Goal: Task Accomplishment & Management: Complete application form

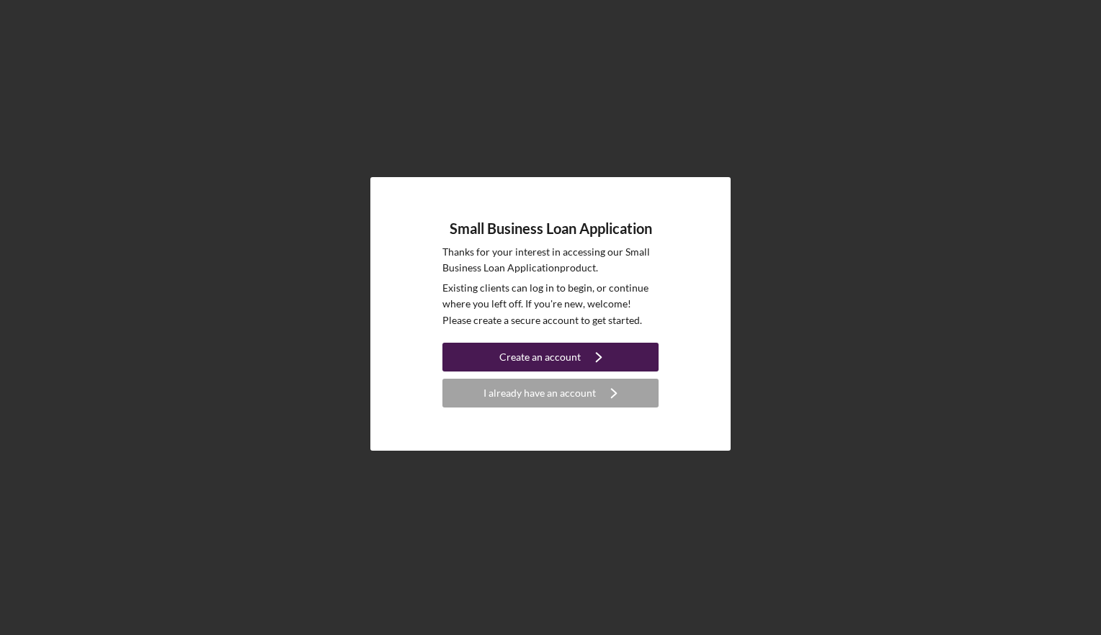
click at [601, 358] on icon "Icon/Navigate" at bounding box center [599, 357] width 36 height 36
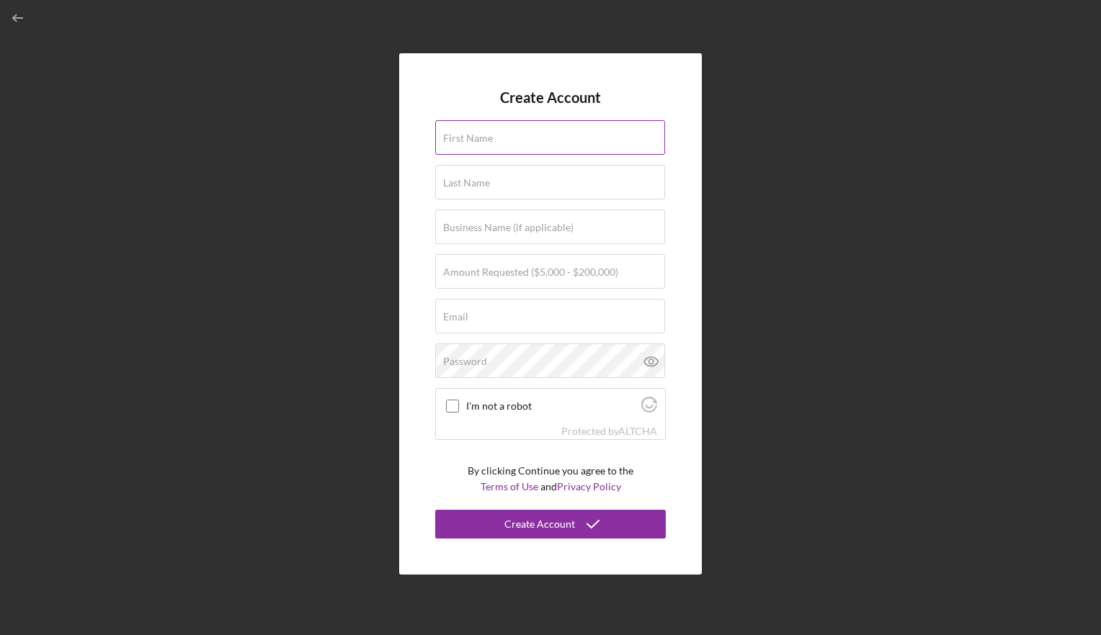
click at [528, 131] on div "First Name" at bounding box center [550, 138] width 231 height 36
type input "[PERSON_NAME]"
type input "Price"
type input "[EMAIL_ADDRESS][DOMAIN_NAME]"
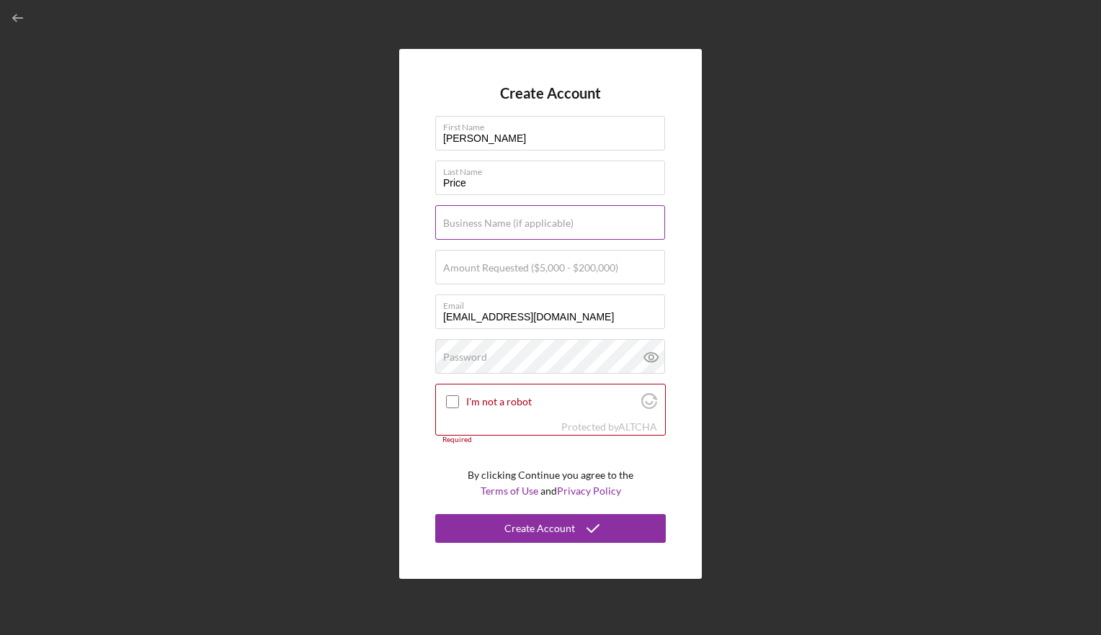
click at [545, 233] on input "Business Name (if applicable)" at bounding box center [550, 222] width 230 height 35
type input "Lake City HVAC LLC"
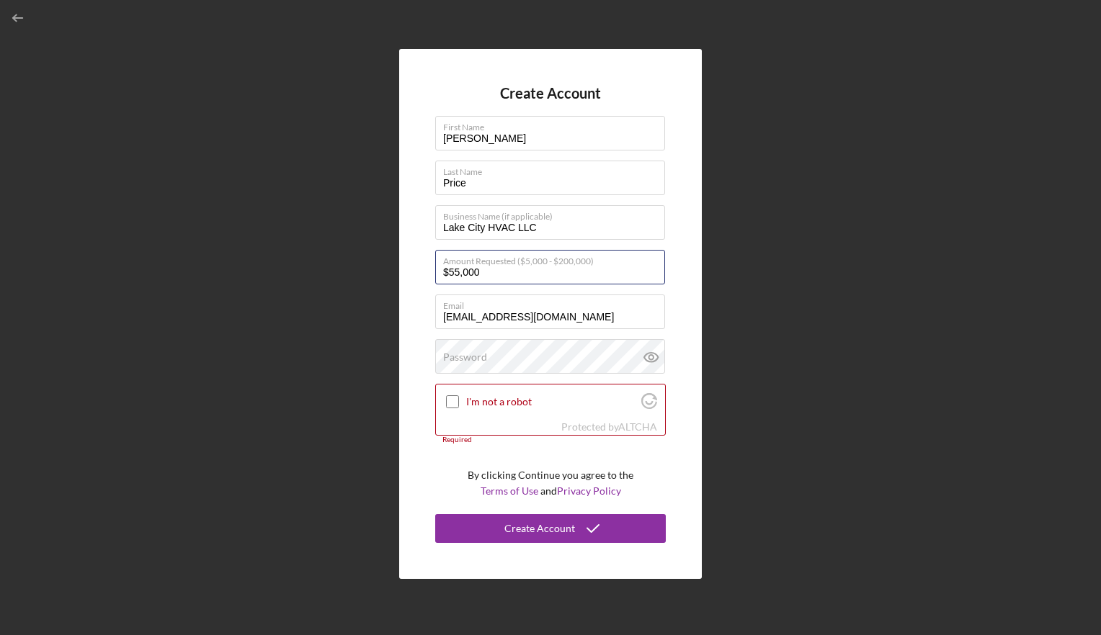
type input "$55,000"
click at [449, 400] on input "I'm not a robot" at bounding box center [452, 401] width 13 height 13
checkbox input "true"
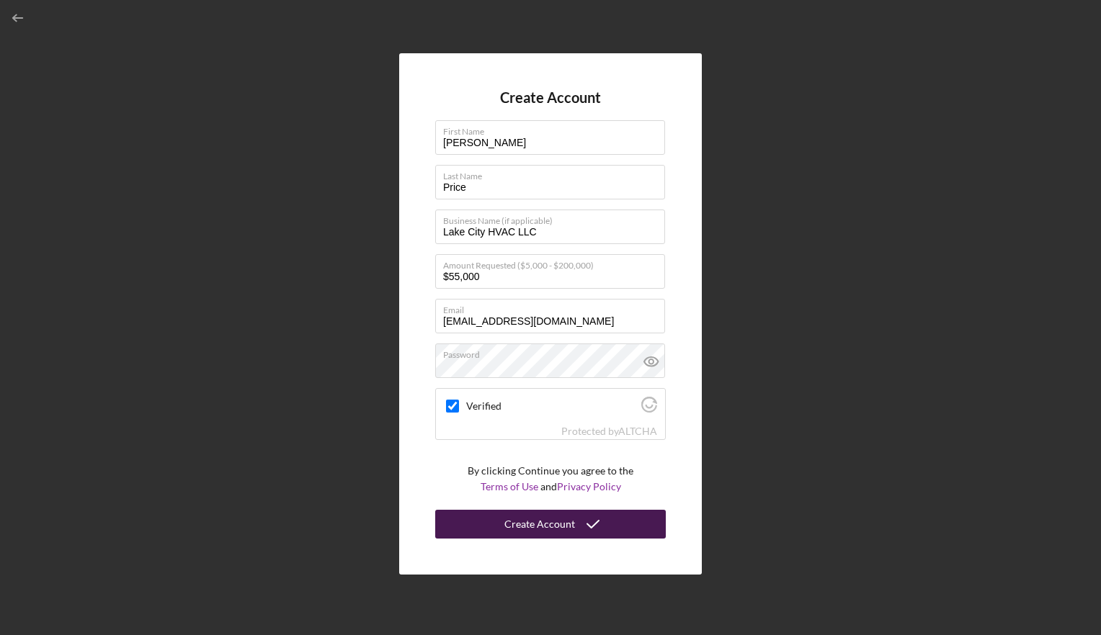
click at [571, 520] on div "Create Account" at bounding box center [539, 524] width 71 height 29
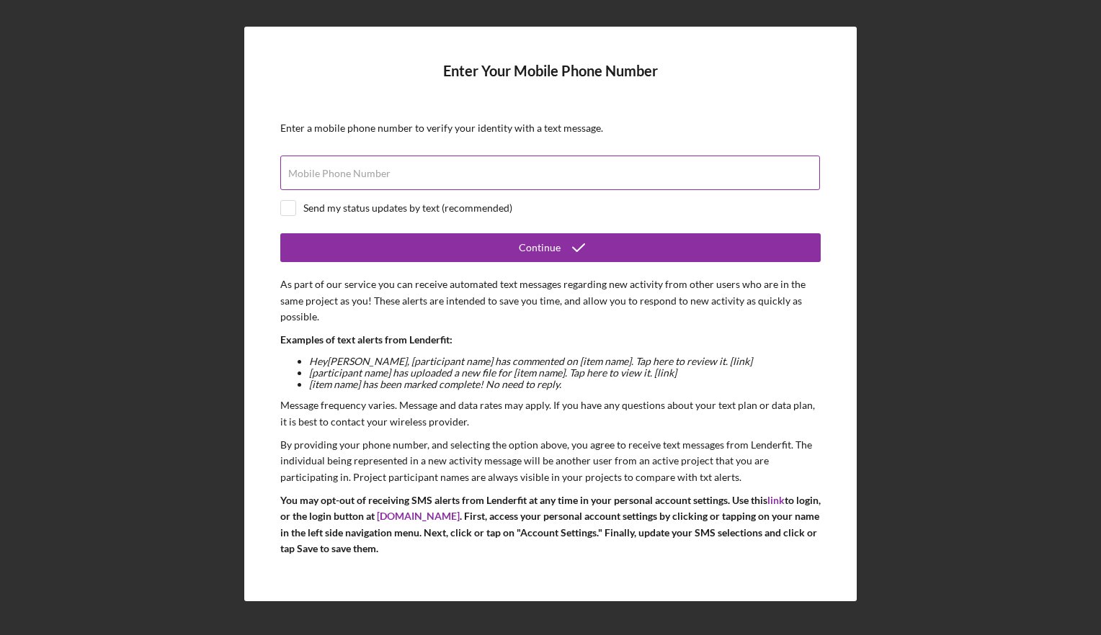
click at [451, 170] on div "Mobile Phone Number" at bounding box center [550, 174] width 540 height 36
type input "[PHONE_NUMBER]"
click at [285, 214] on input "checkbox" at bounding box center [288, 208] width 14 height 14
checkbox input "true"
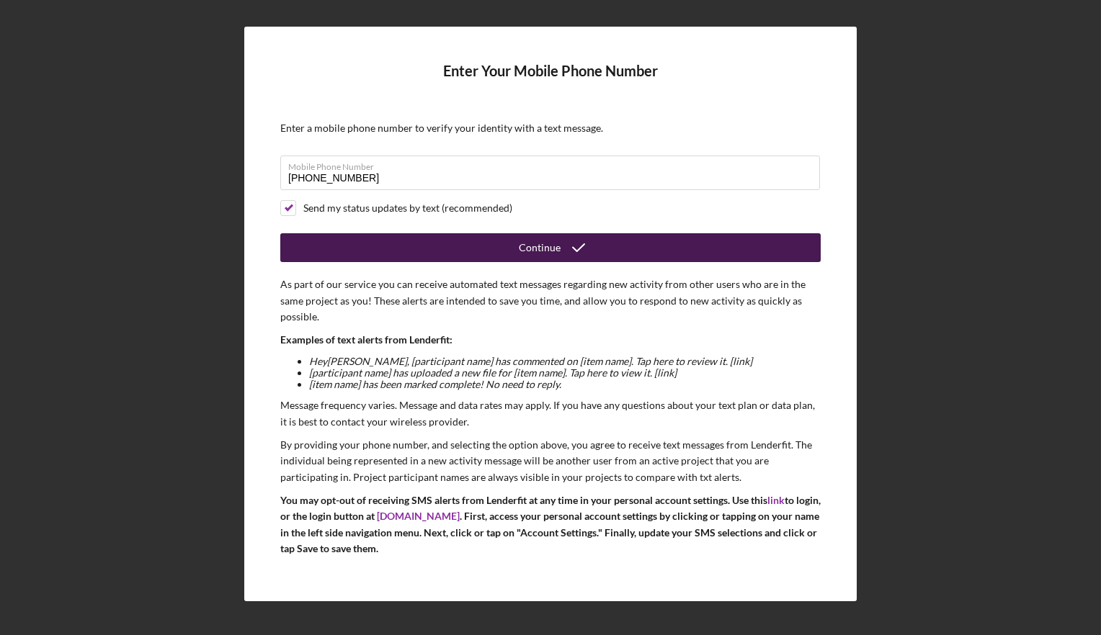
click at [501, 241] on button "Continue" at bounding box center [550, 247] width 540 height 29
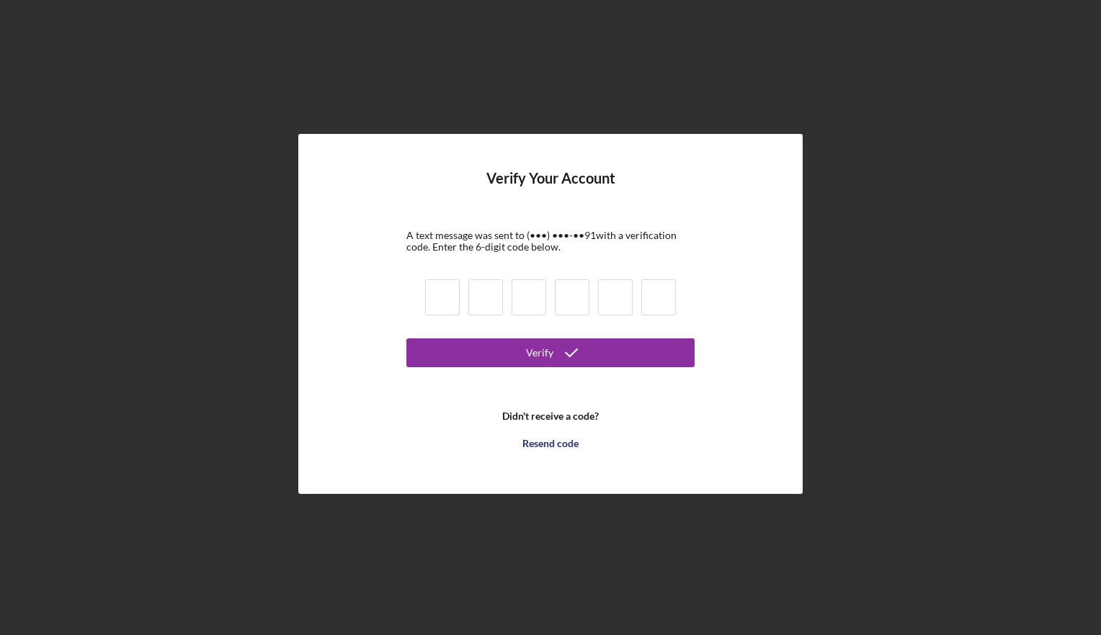
click at [434, 300] on input at bounding box center [442, 298] width 35 height 36
type input "5"
type input "0"
type input "5"
type input "3"
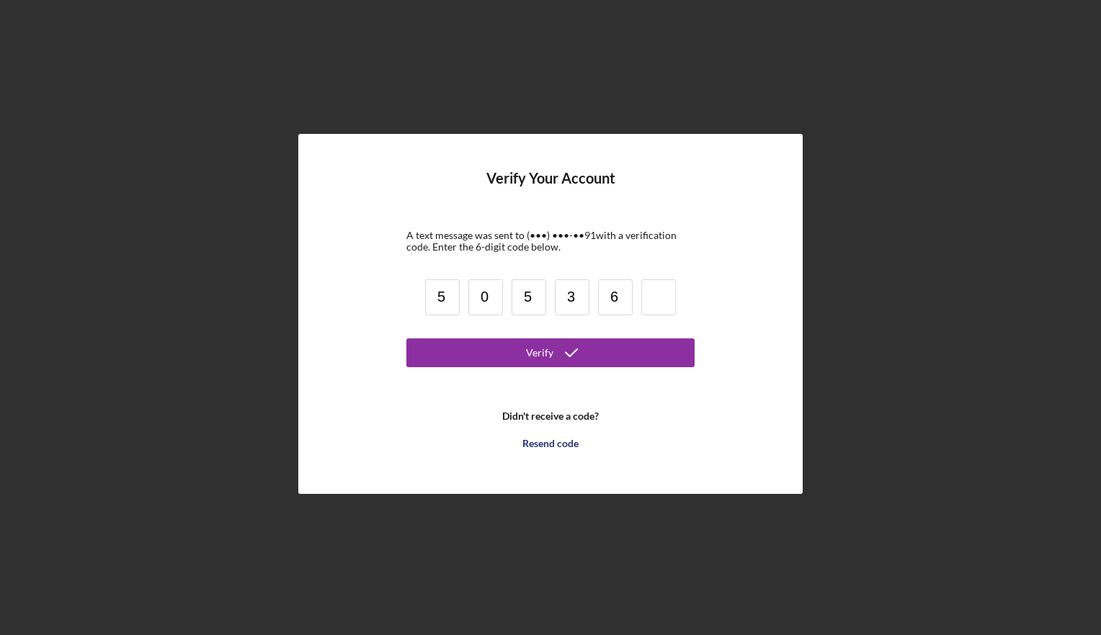
type input "6"
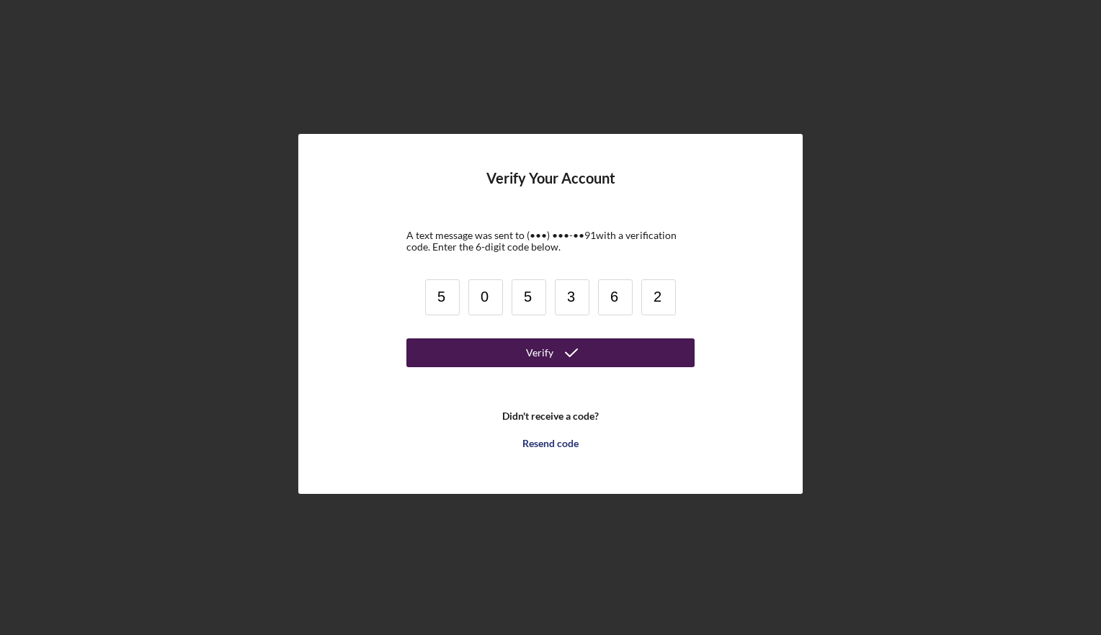
type input "2"
click at [545, 354] on div "Verify" at bounding box center [539, 353] width 27 height 29
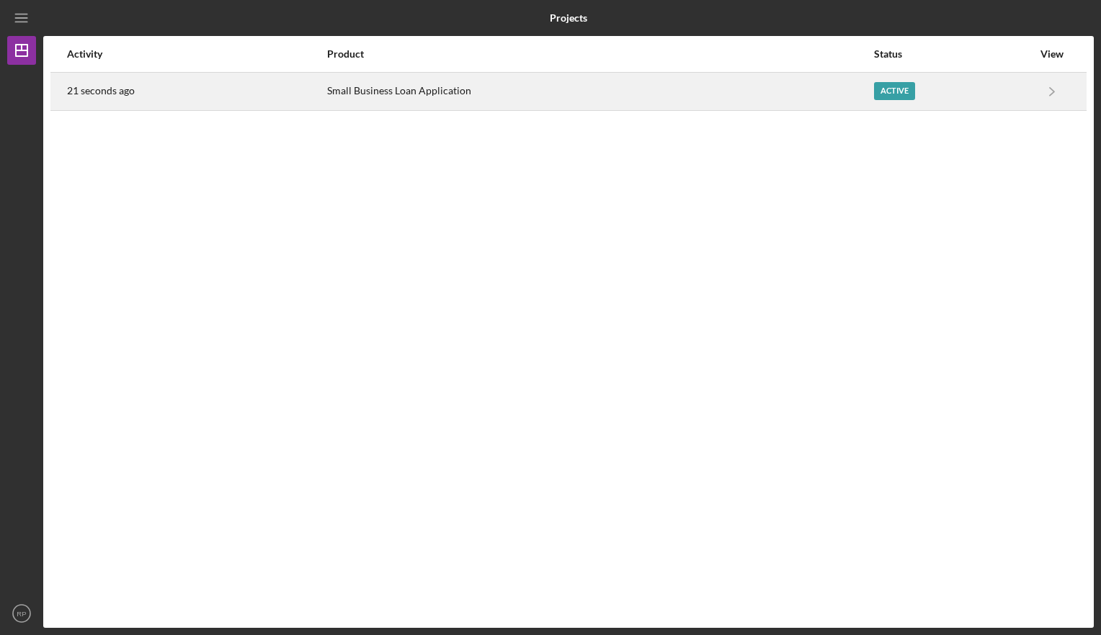
click at [736, 86] on div "Small Business Loan Application" at bounding box center [599, 91] width 545 height 36
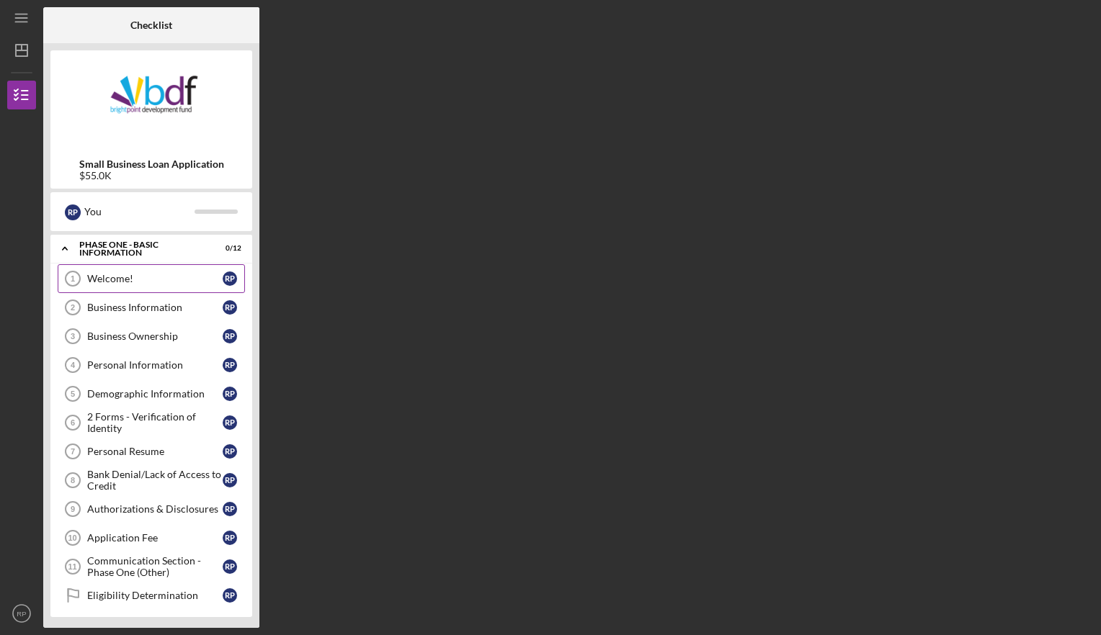
click at [143, 277] on div "Welcome!" at bounding box center [154, 279] width 135 height 12
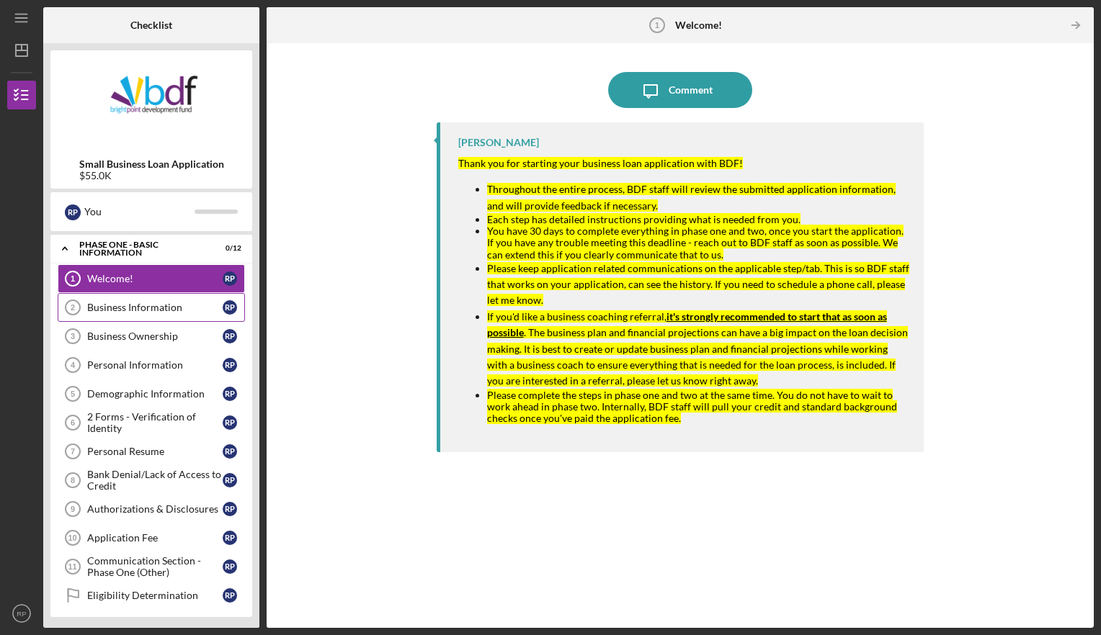
click at [117, 316] on link "Business Information 2 Business Information R P" at bounding box center [151, 307] width 187 height 29
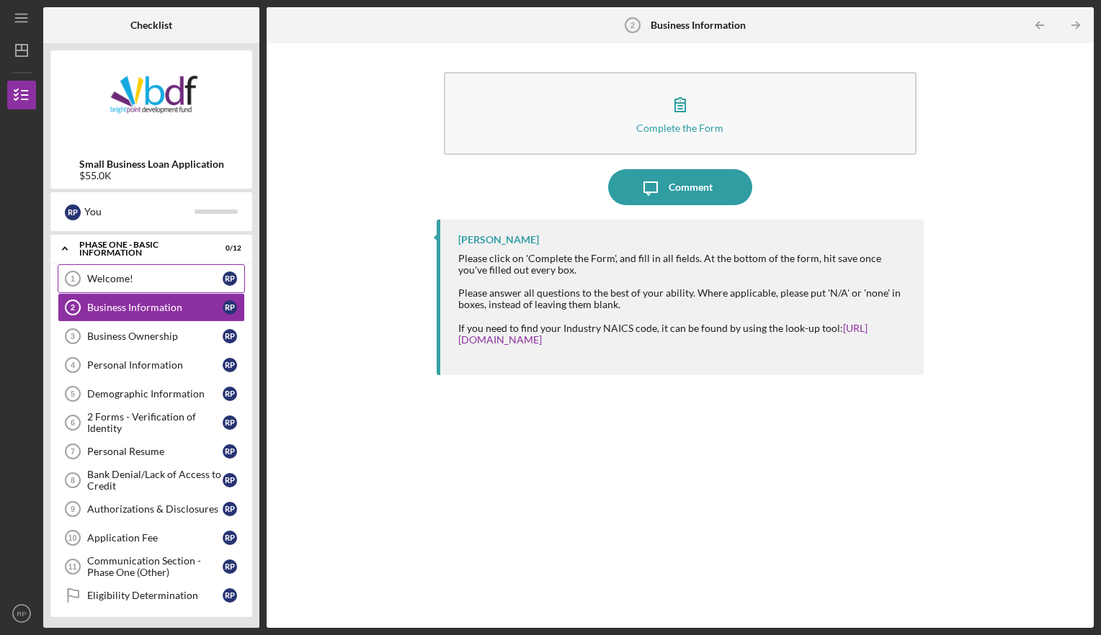
click at [156, 280] on div "Welcome!" at bounding box center [154, 279] width 135 height 12
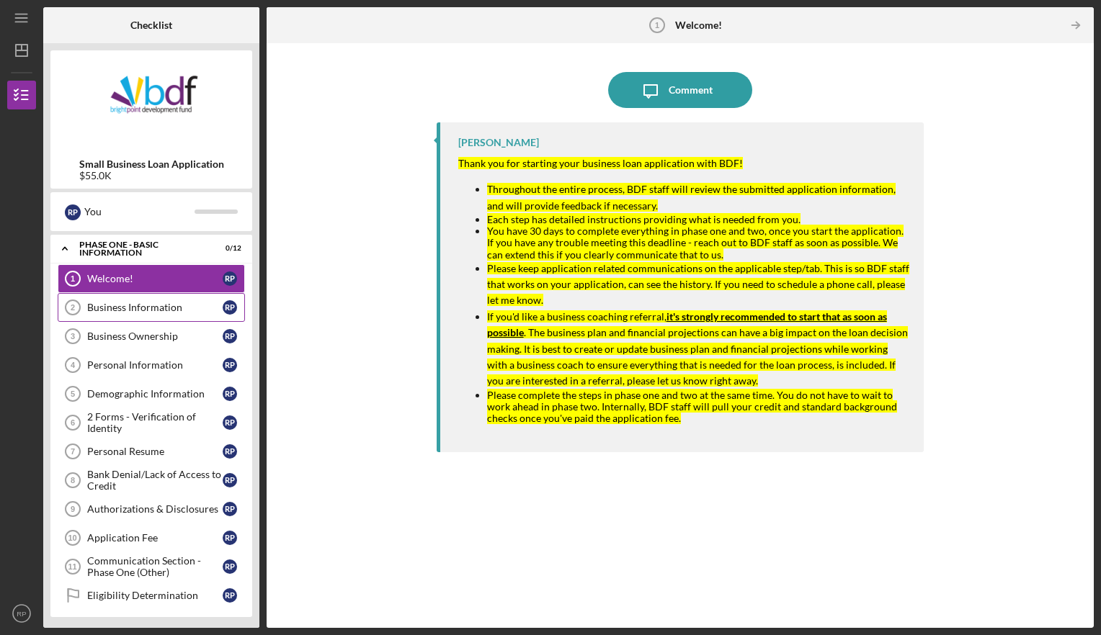
click at [170, 304] on div "Business Information" at bounding box center [154, 308] width 135 height 12
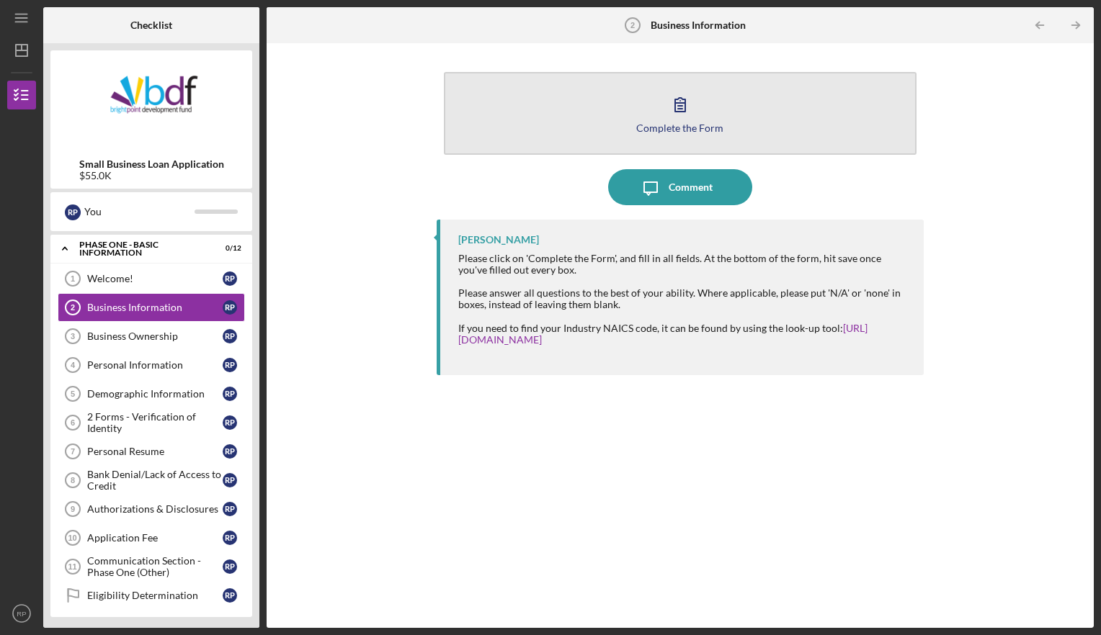
click at [699, 114] on button "Complete the Form Form" at bounding box center [680, 113] width 473 height 83
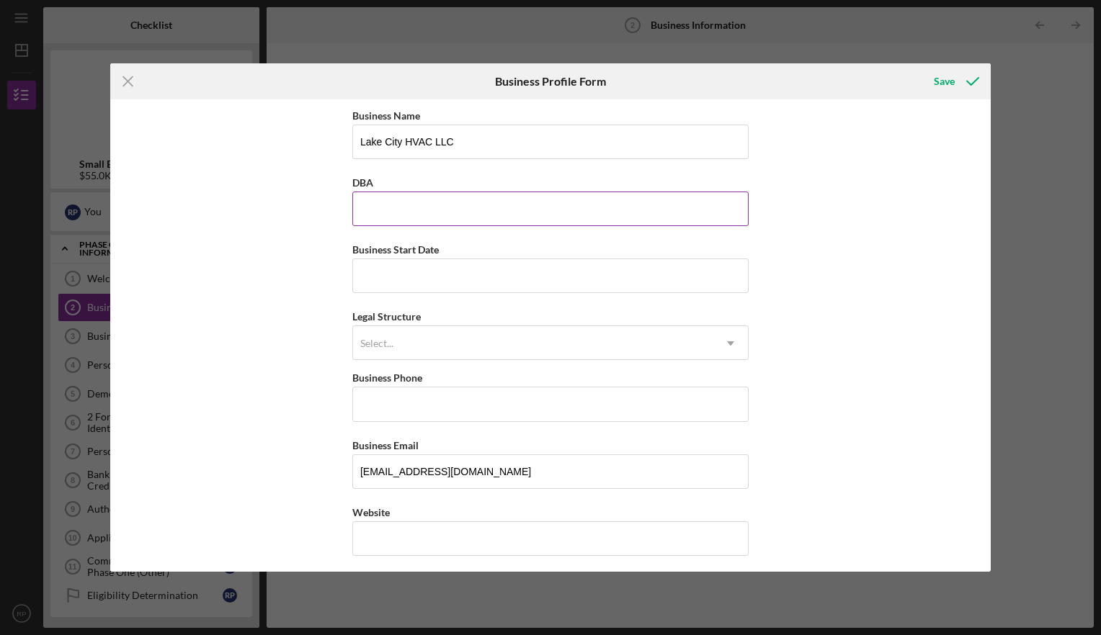
click at [462, 203] on input "DBA" at bounding box center [550, 209] width 396 height 35
click at [462, 273] on input "Business Start Date" at bounding box center [550, 276] width 396 height 35
type input "[DATE]"
click at [488, 339] on div "Select..." at bounding box center [533, 343] width 360 height 33
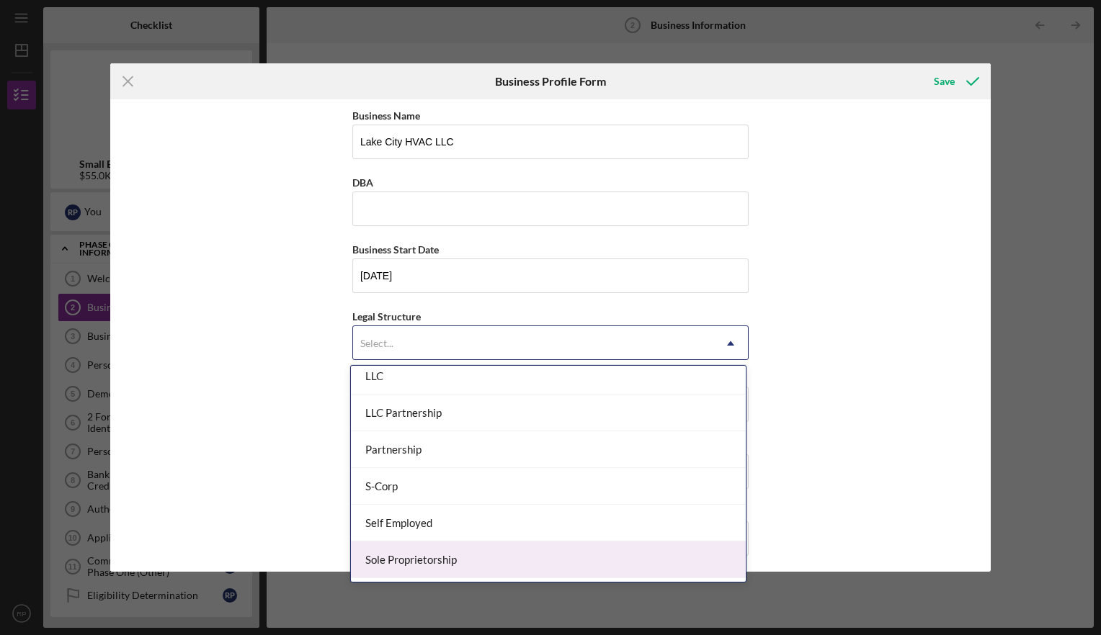
scroll to position [261, 0]
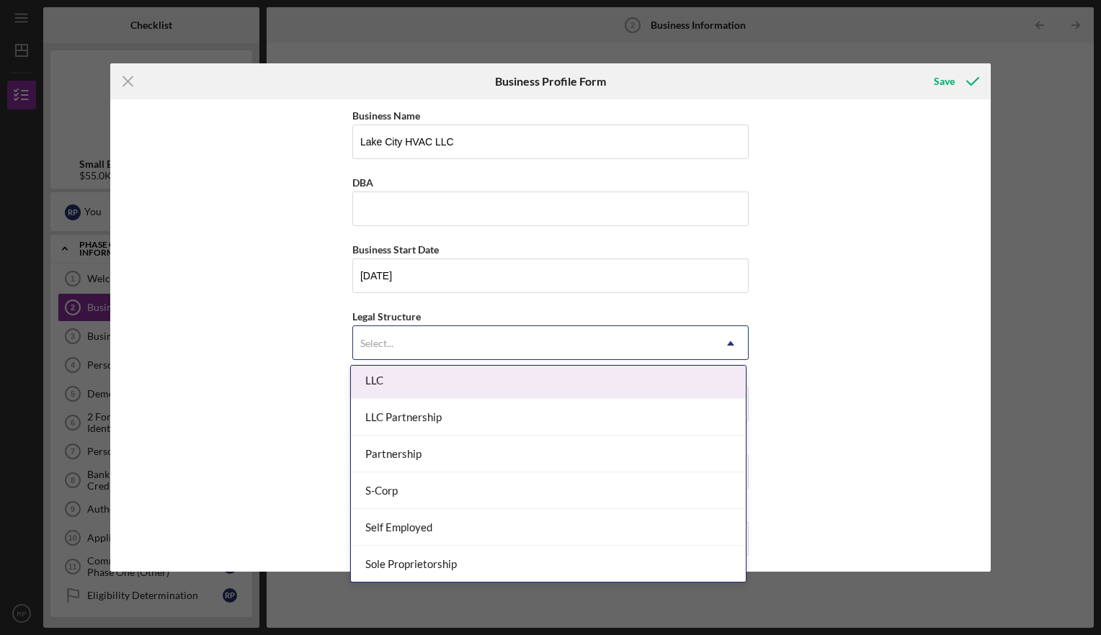
click at [405, 389] on div "LLC" at bounding box center [548, 380] width 395 height 37
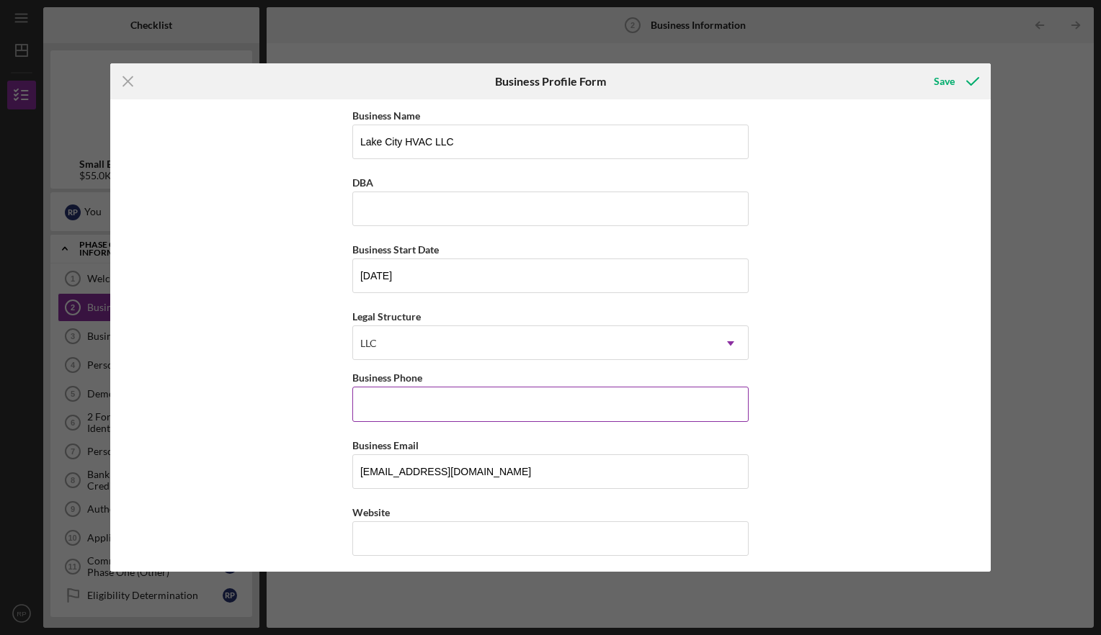
click at [429, 402] on input "Business Phone" at bounding box center [550, 404] width 396 height 35
type input "[PHONE_NUMBER]"
type input "[STREET_ADDRESS]"
type input "[GEOGRAPHIC_DATA]"
type input "46580"
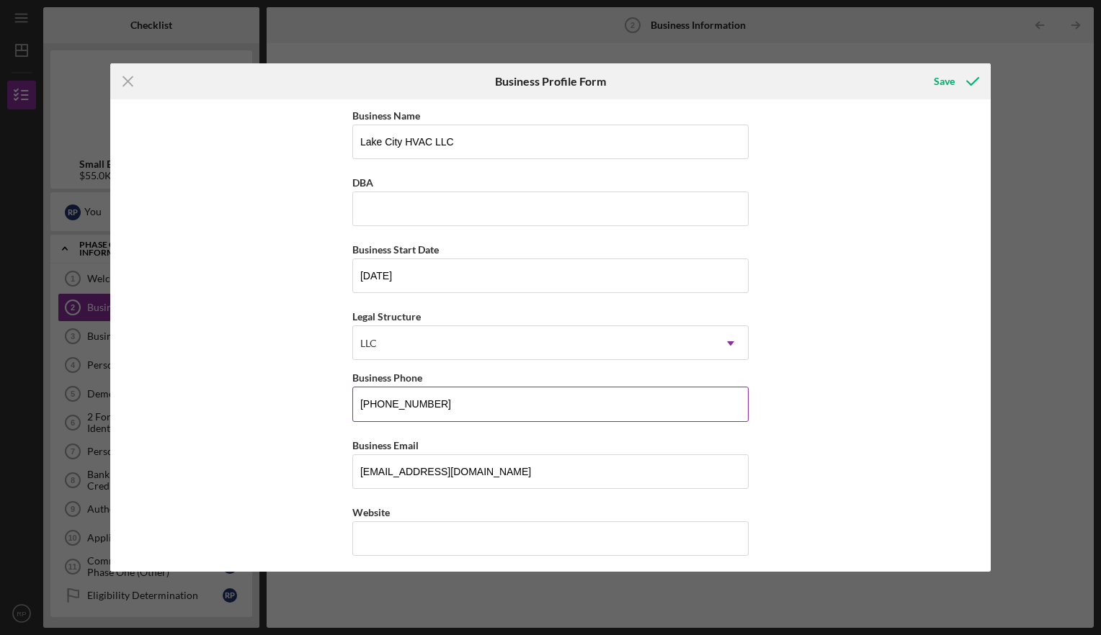
type input "IN"
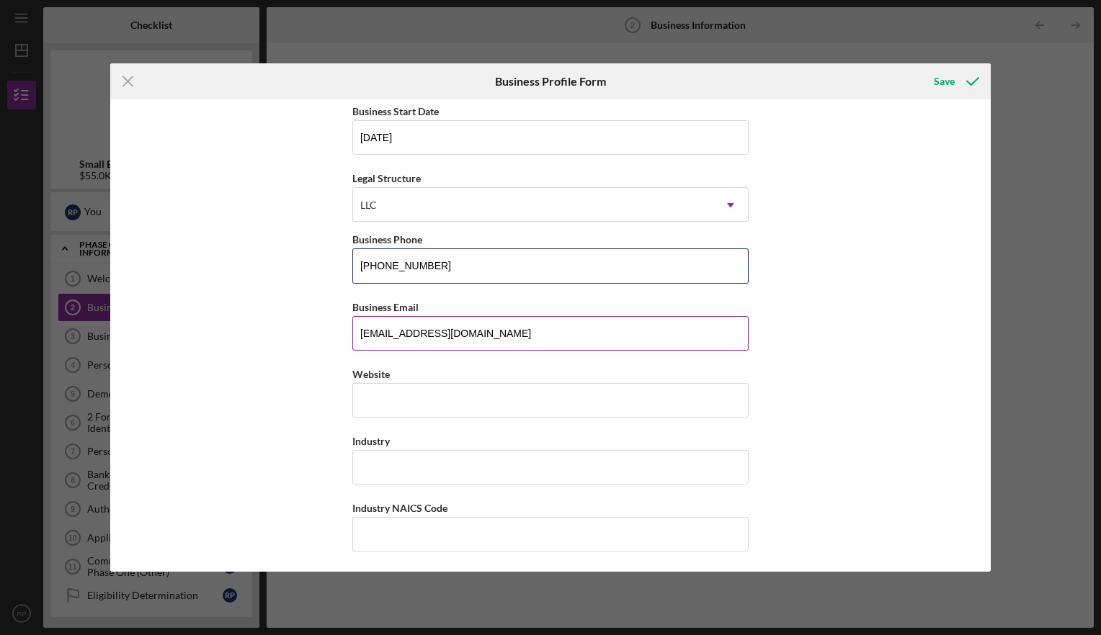
scroll to position [144, 0]
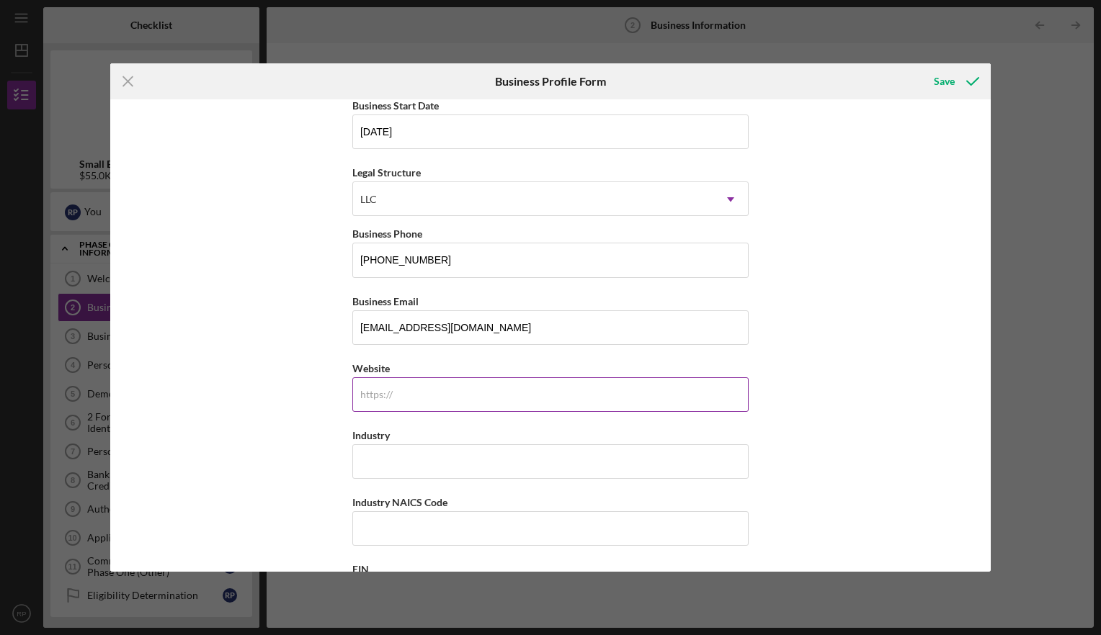
click at [445, 396] on input "Website" at bounding box center [550, 394] width 396 height 35
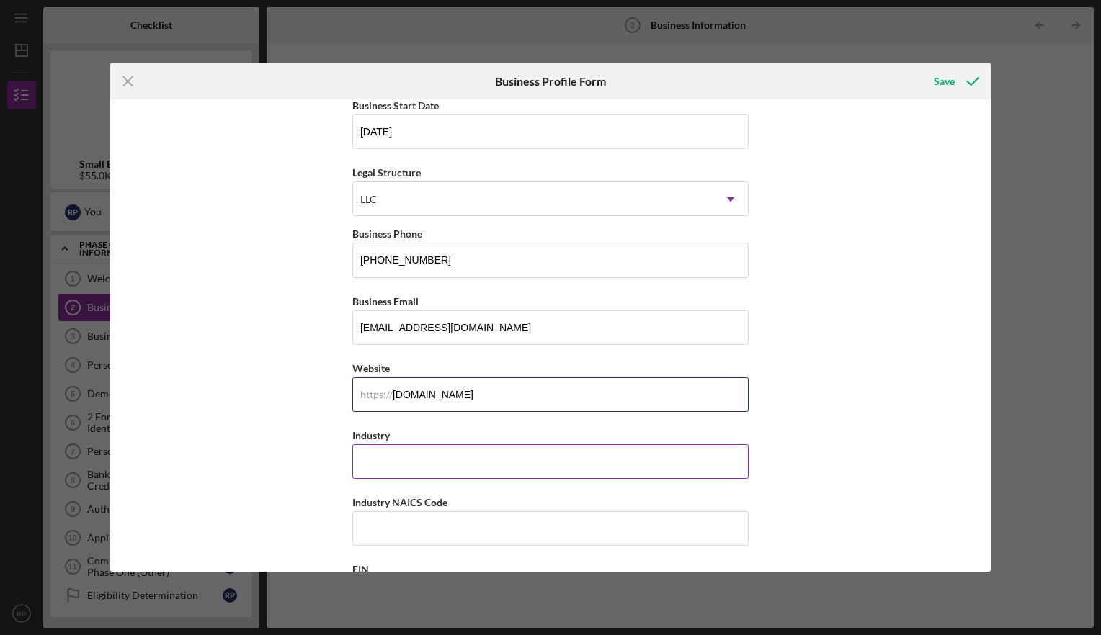
type input "[DOMAIN_NAME]"
click at [444, 470] on input "Industry" at bounding box center [550, 461] width 396 height 35
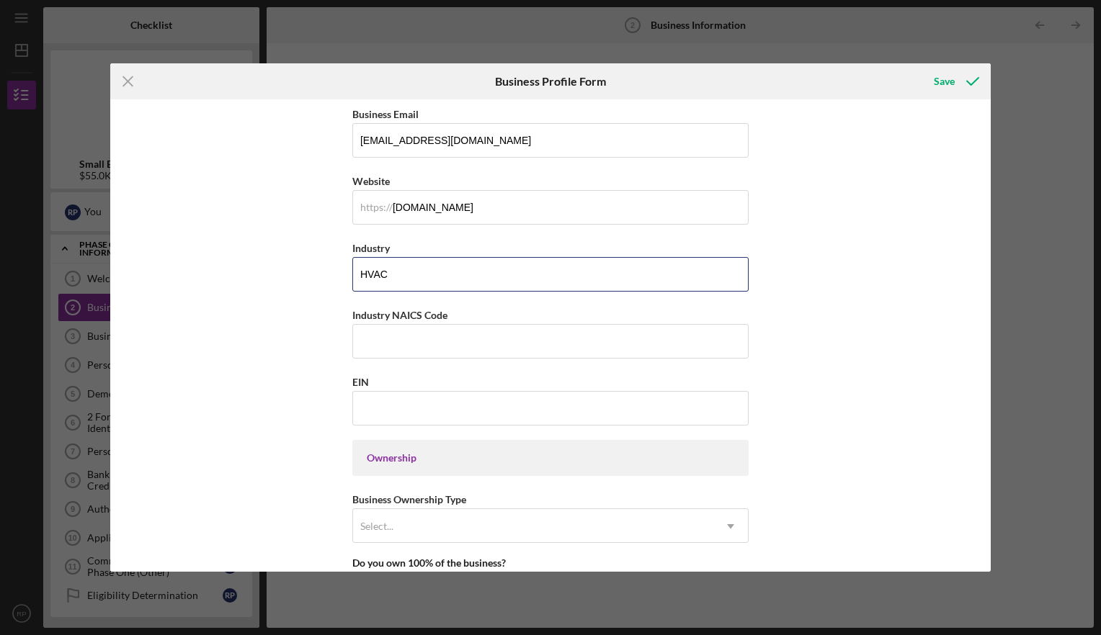
scroll to position [288, 0]
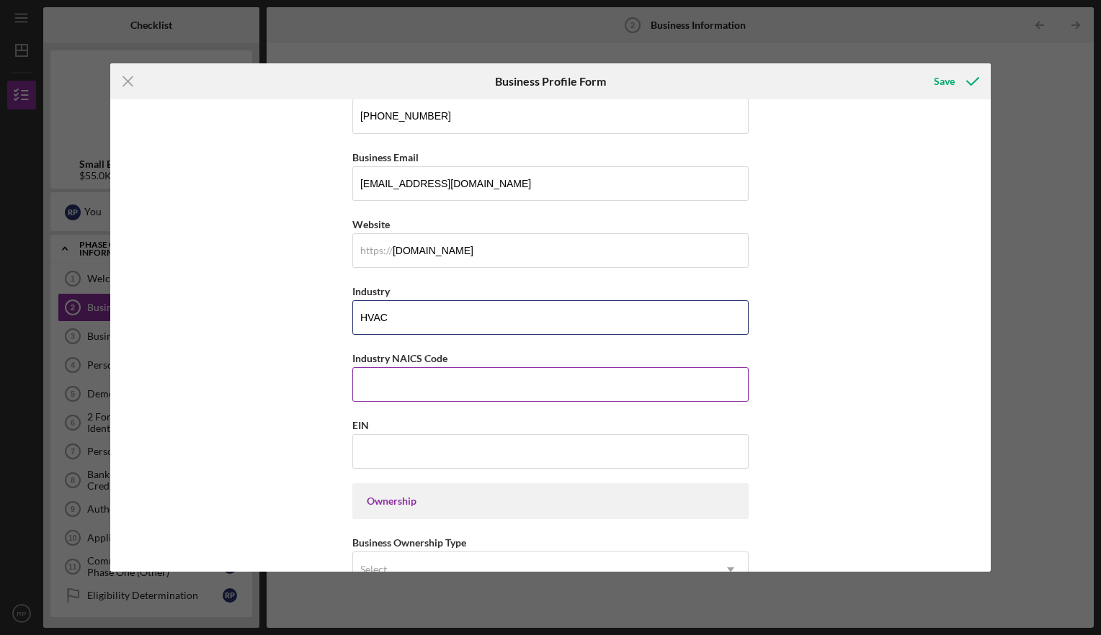
type input "HVAC"
click at [401, 382] on input "Industry NAICS Code" at bounding box center [550, 384] width 396 height 35
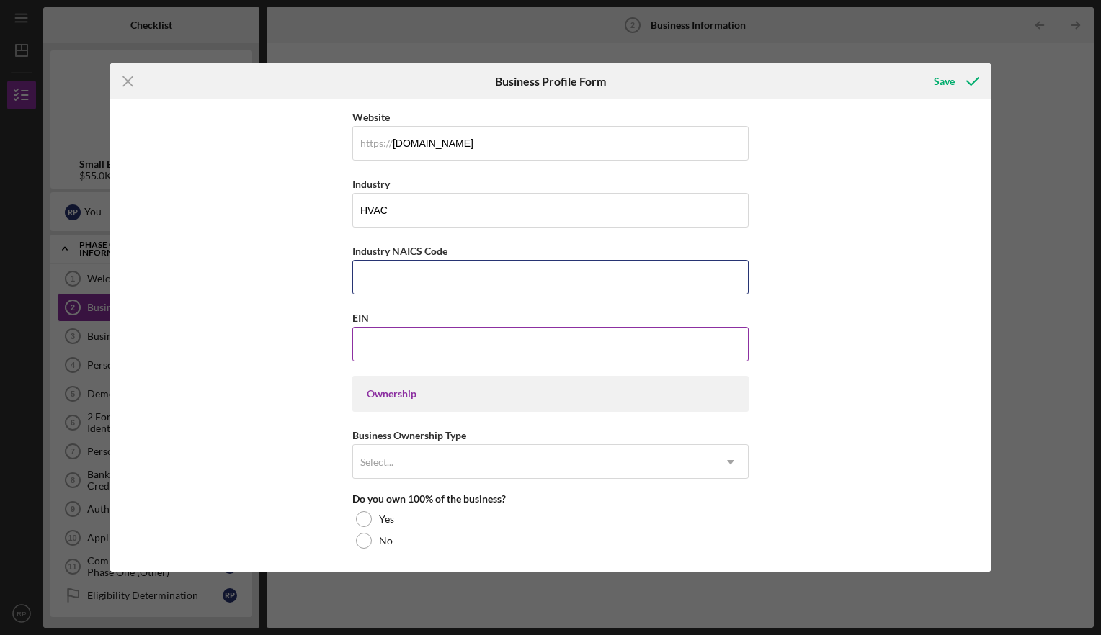
scroll to position [432, 0]
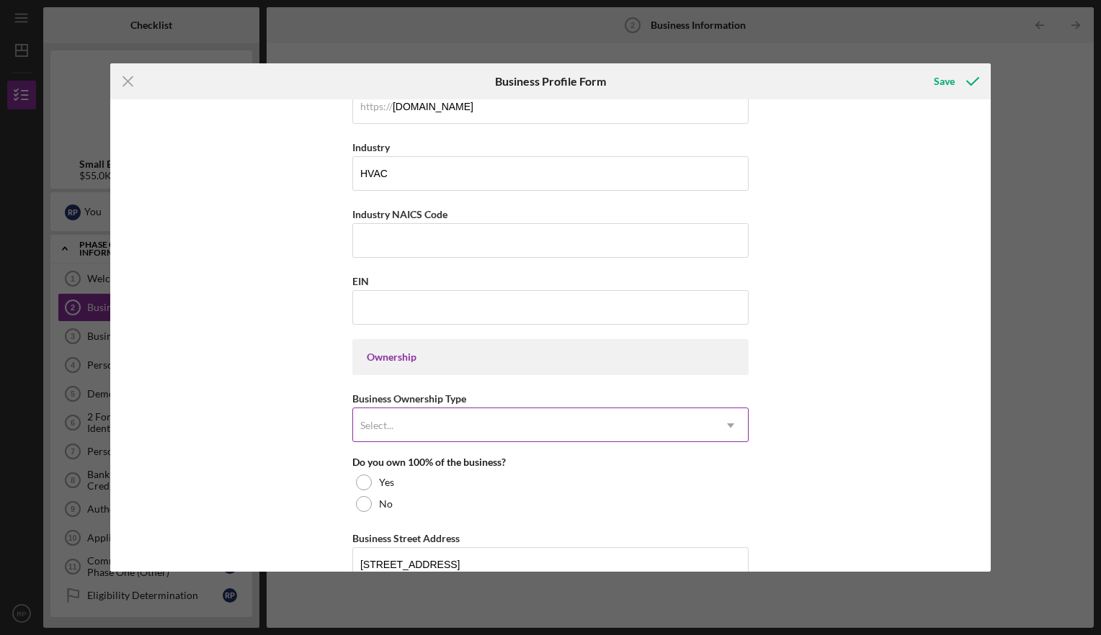
click at [424, 427] on div "Select..." at bounding box center [533, 425] width 360 height 33
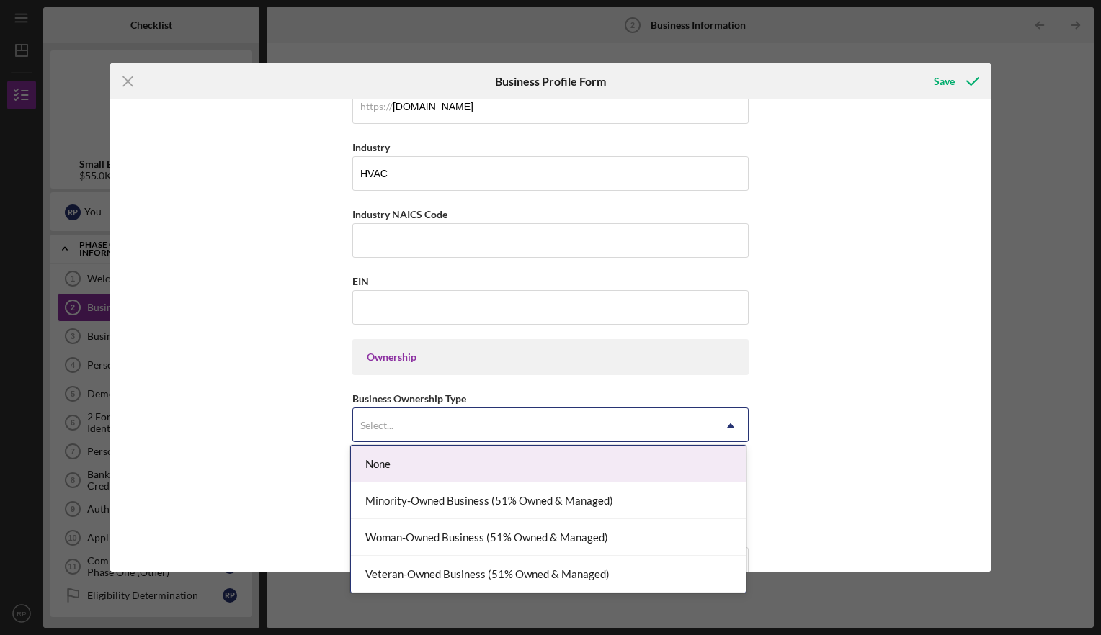
click at [424, 468] on div "None" at bounding box center [548, 464] width 395 height 37
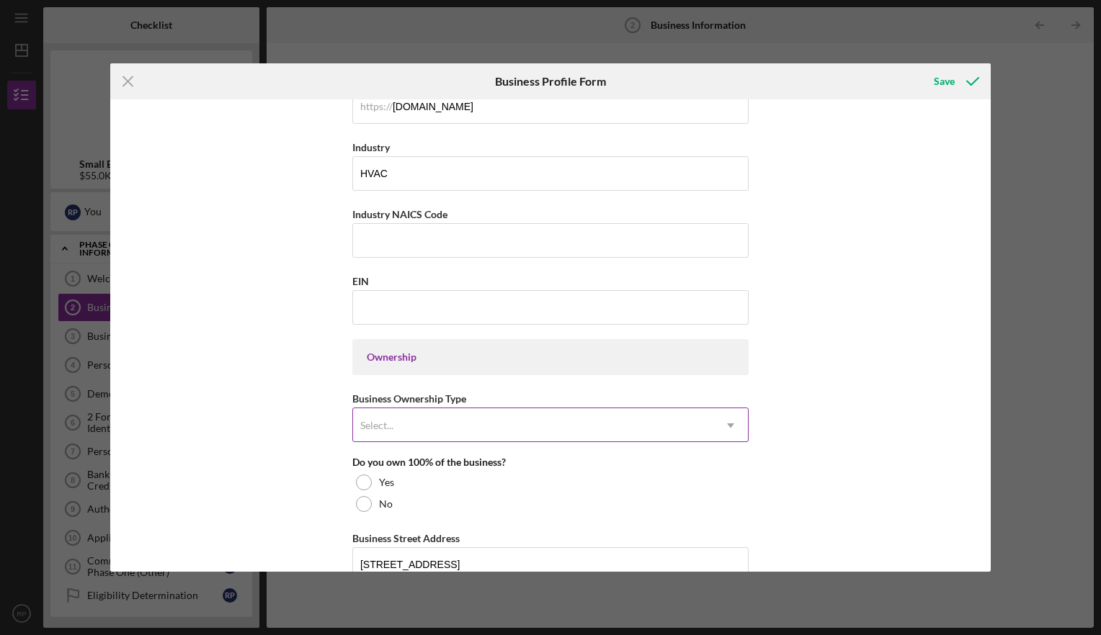
click at [450, 429] on div "Select..." at bounding box center [533, 425] width 360 height 33
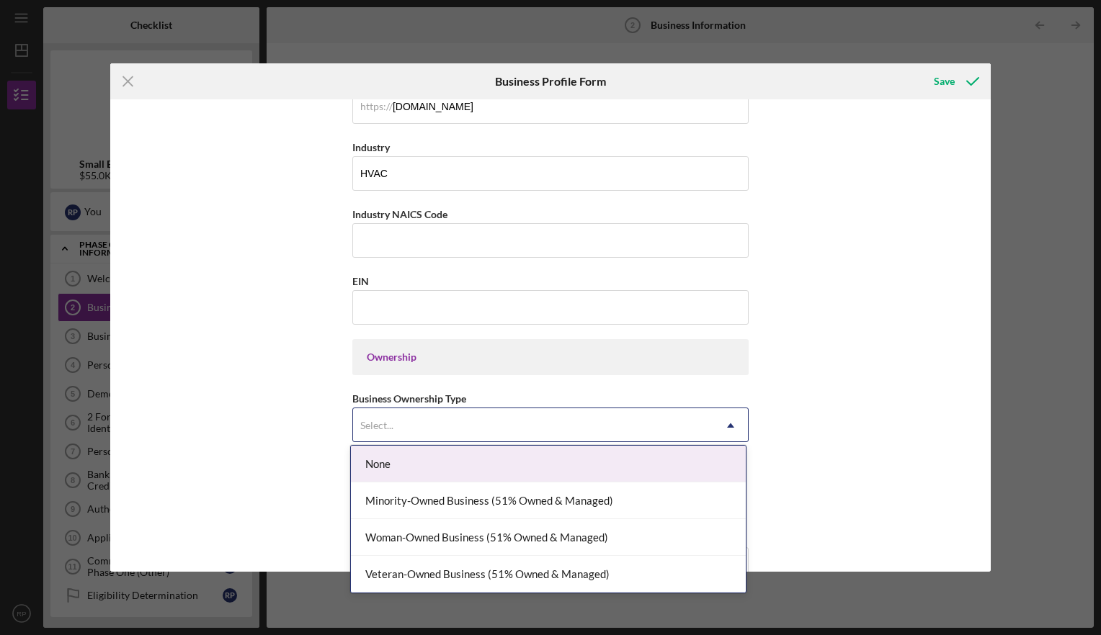
click at [415, 421] on div "Select..." at bounding box center [533, 425] width 360 height 33
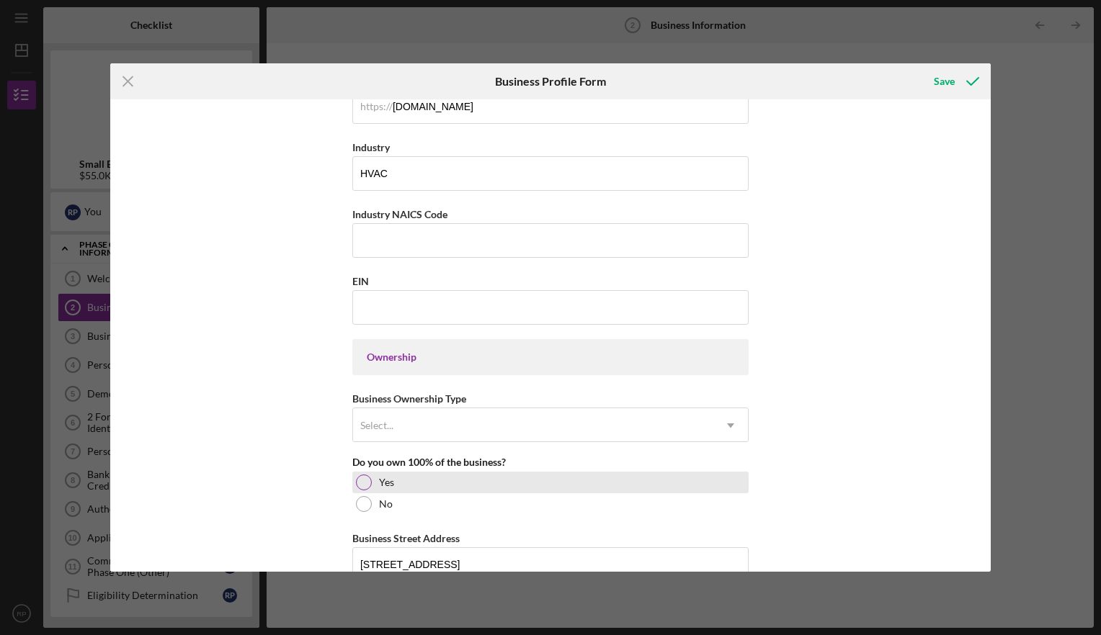
click at [359, 483] on div at bounding box center [364, 483] width 16 height 16
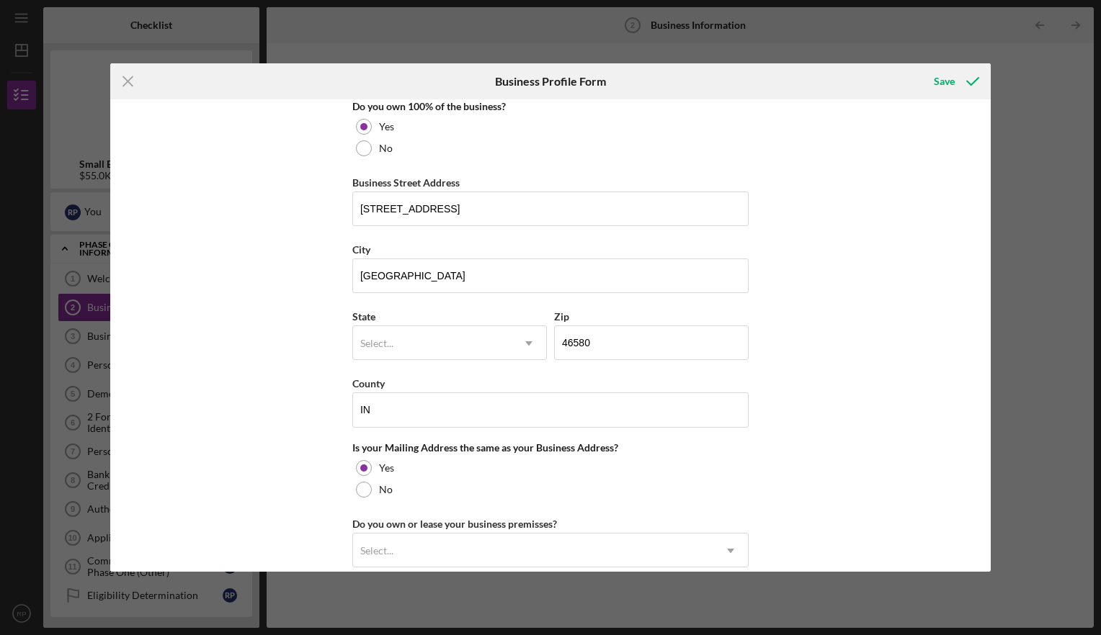
scroll to position [792, 0]
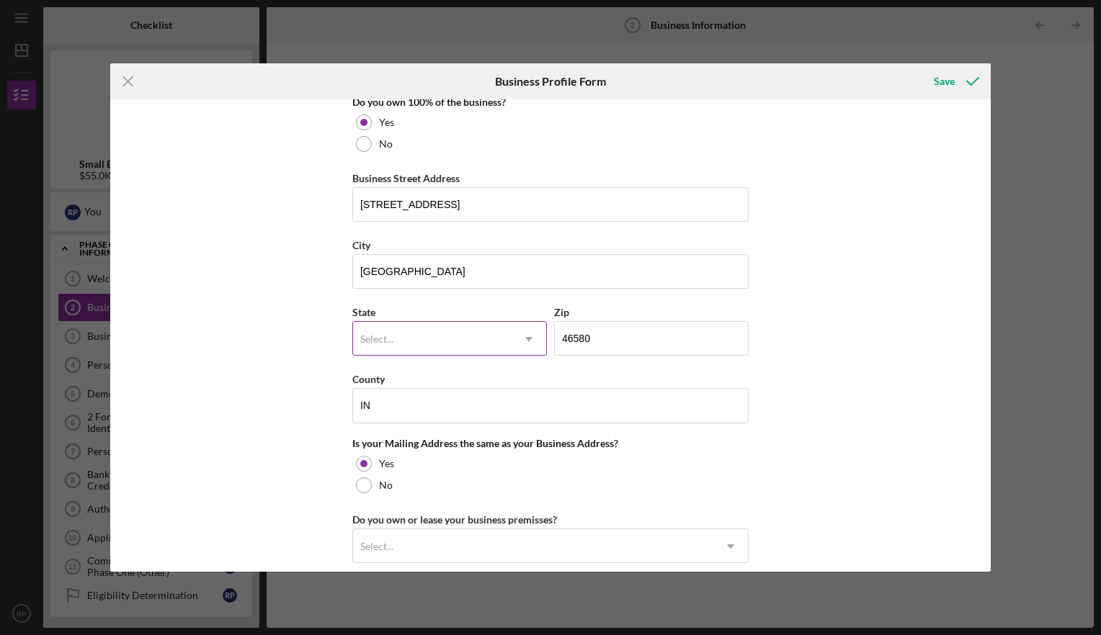
click at [473, 339] on div "Select..." at bounding box center [432, 339] width 158 height 33
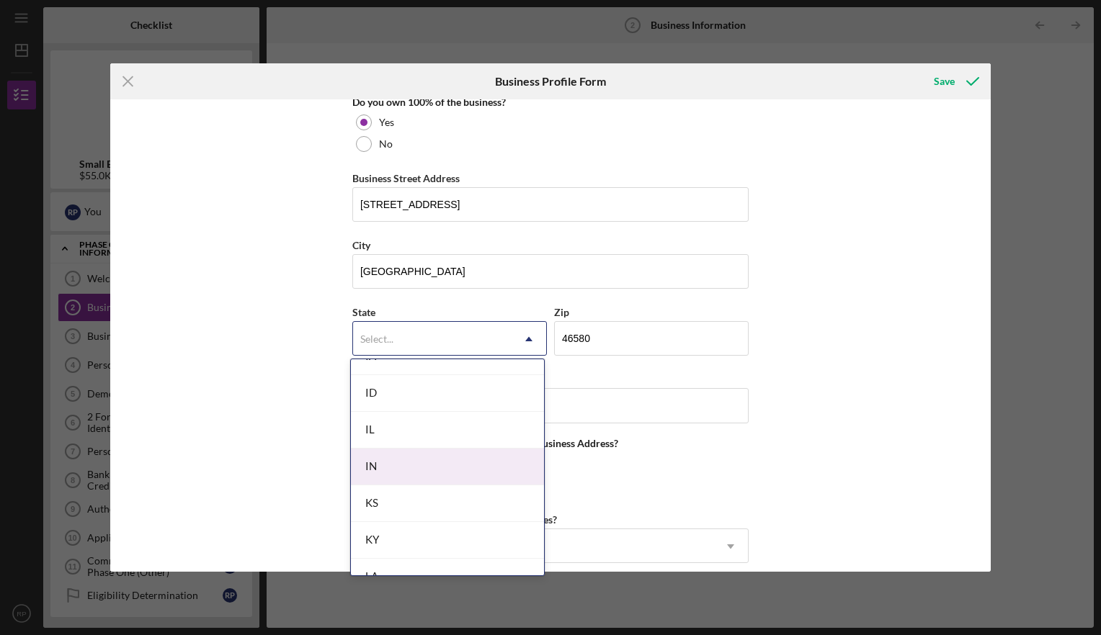
click at [422, 471] on div "IN" at bounding box center [447, 467] width 193 height 37
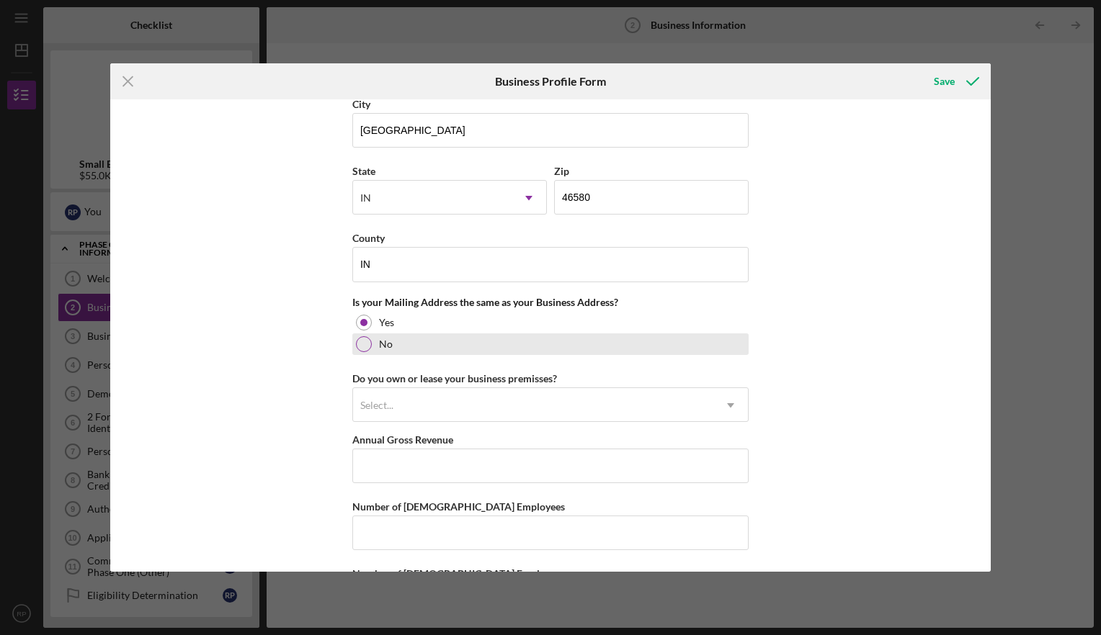
scroll to position [936, 0]
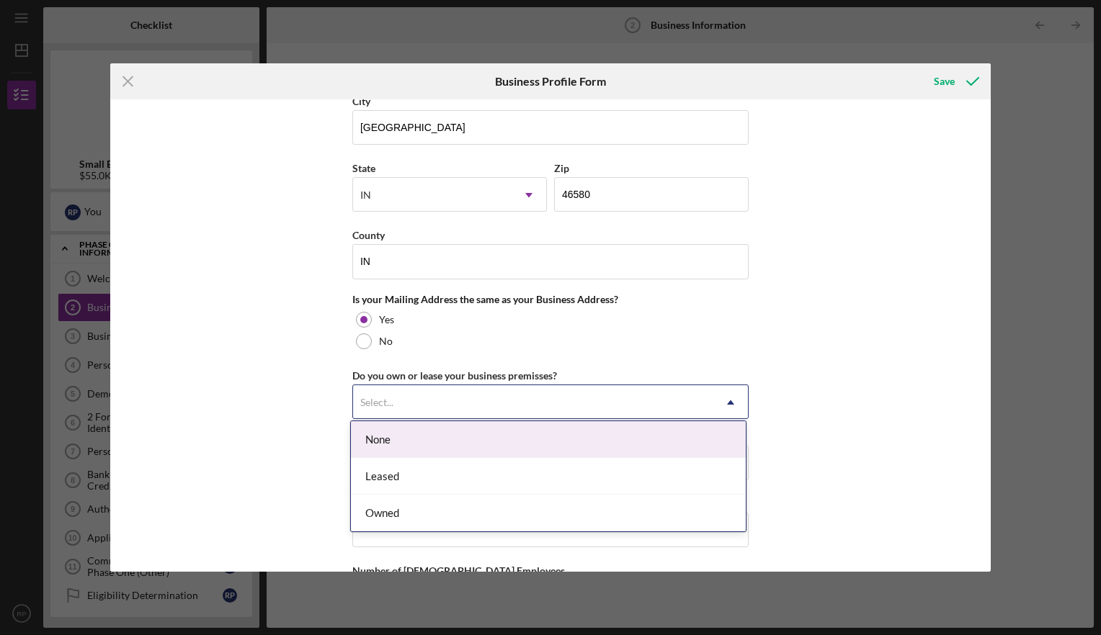
click at [514, 393] on div "Select..." at bounding box center [533, 402] width 360 height 33
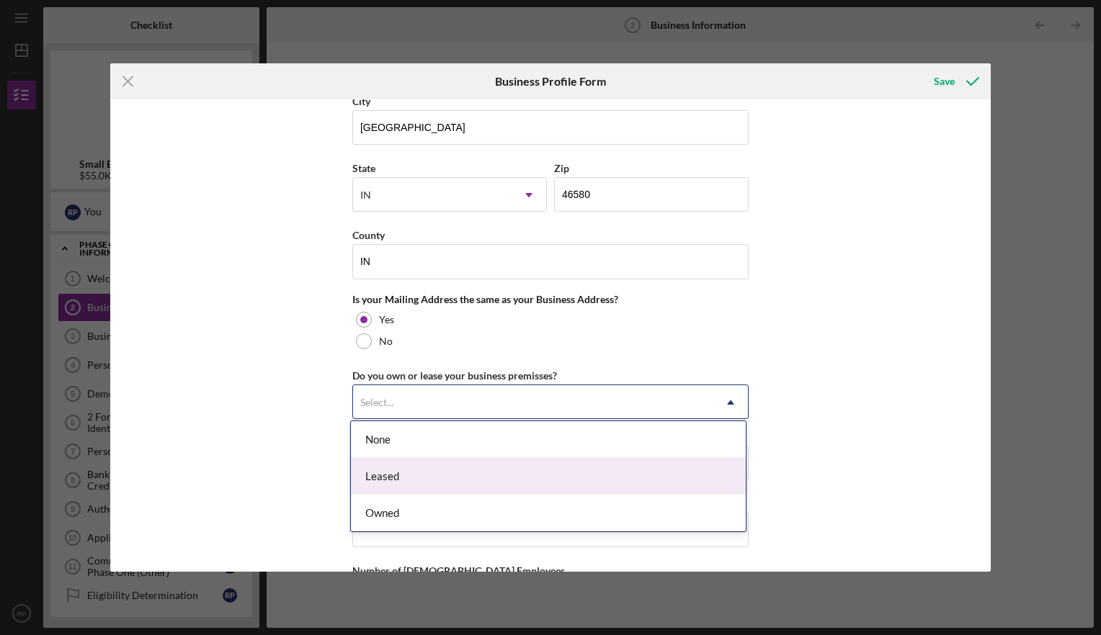
click at [426, 474] on div "Leased" at bounding box center [548, 476] width 395 height 37
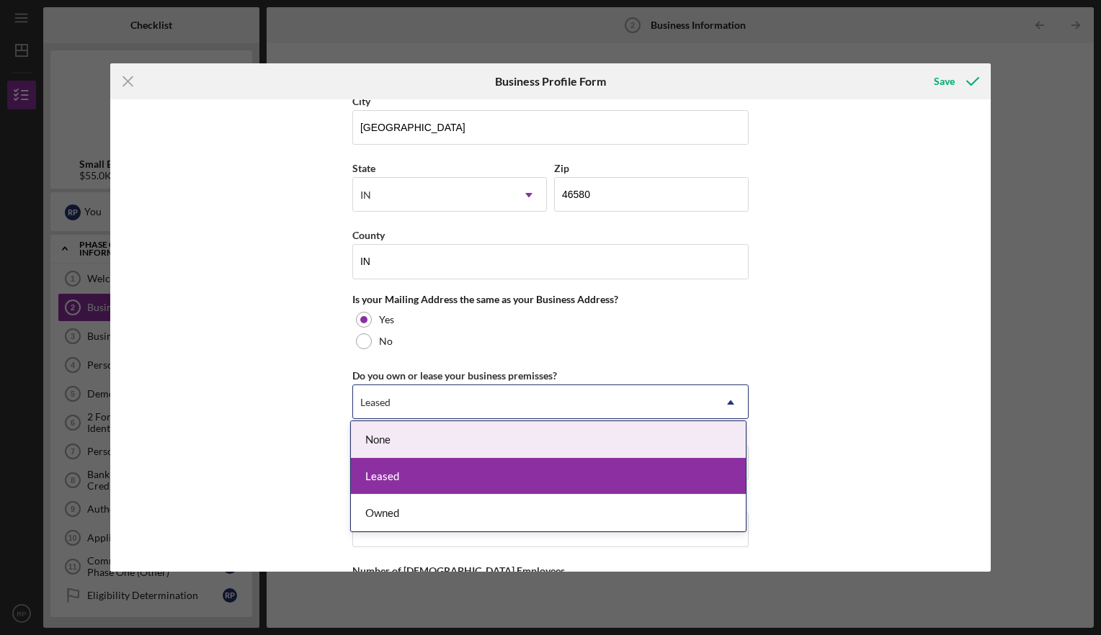
click at [469, 402] on div "Leased" at bounding box center [533, 402] width 360 height 33
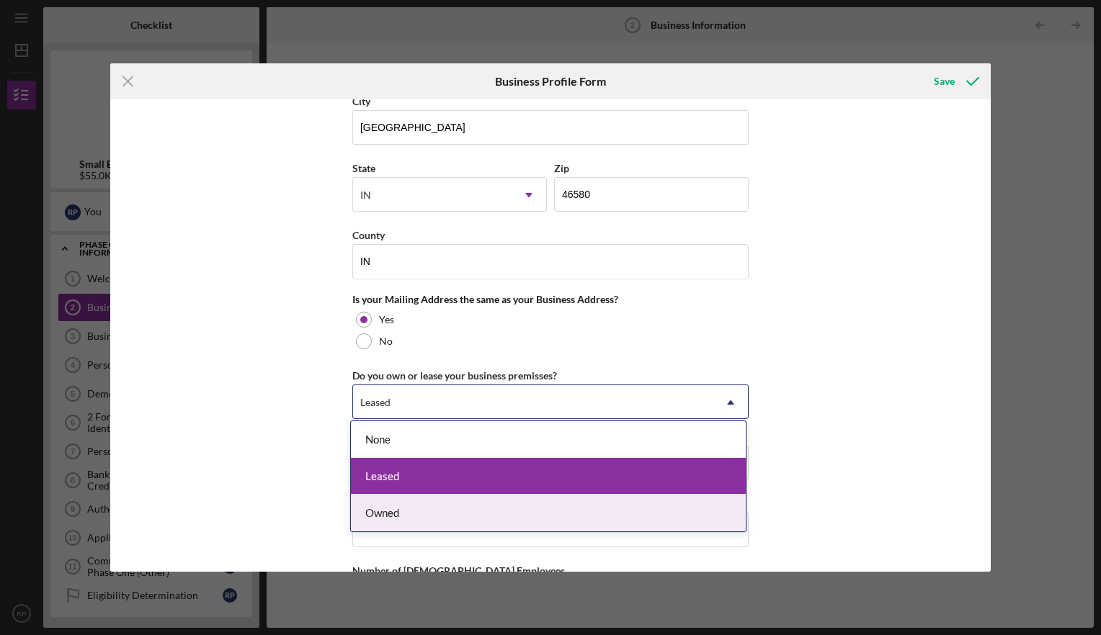
click at [435, 514] on div "Owned" at bounding box center [548, 513] width 395 height 37
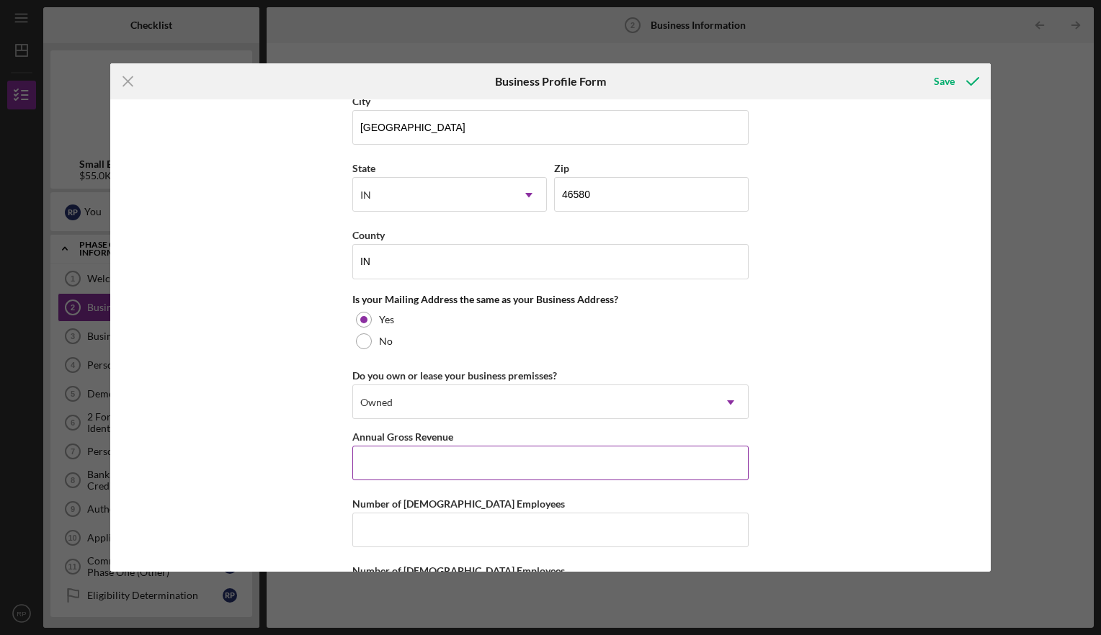
click at [445, 465] on input "Annual Gross Revenue" at bounding box center [550, 463] width 396 height 35
click at [425, 408] on div "Owned" at bounding box center [533, 402] width 360 height 33
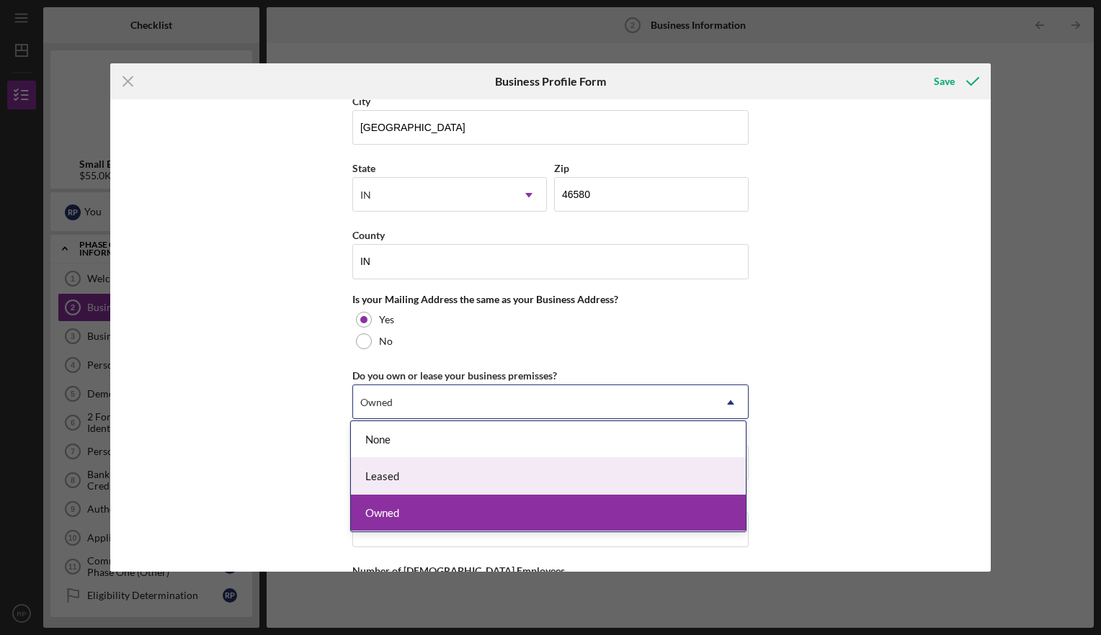
click at [409, 478] on div "Leased" at bounding box center [548, 476] width 395 height 37
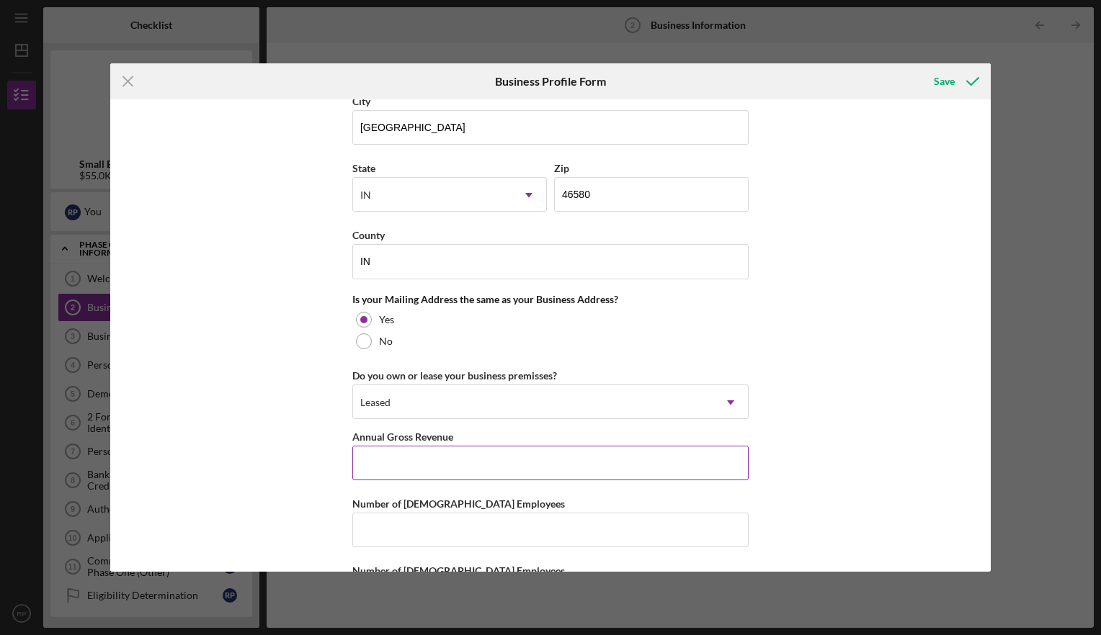
click at [421, 454] on input "Annual Gross Revenue" at bounding box center [550, 463] width 396 height 35
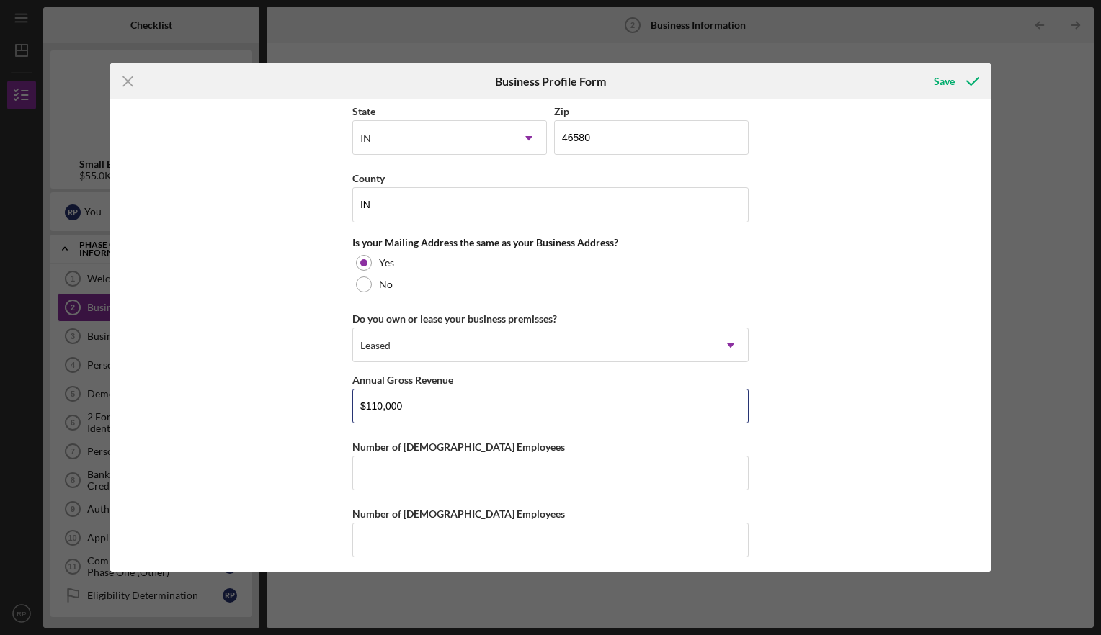
scroll to position [996, 0]
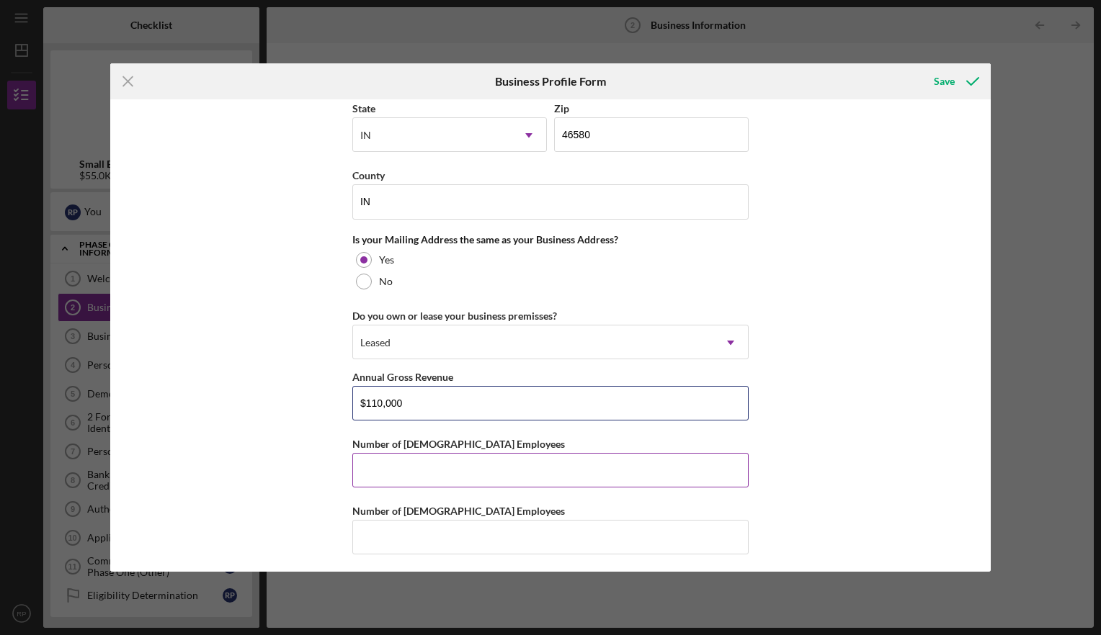
type input "$110,000"
click at [481, 468] on input "Number of [DEMOGRAPHIC_DATA] Employees" at bounding box center [550, 470] width 396 height 35
type input "1"
click at [493, 526] on input "Number of [DEMOGRAPHIC_DATA] Employees" at bounding box center [550, 537] width 396 height 35
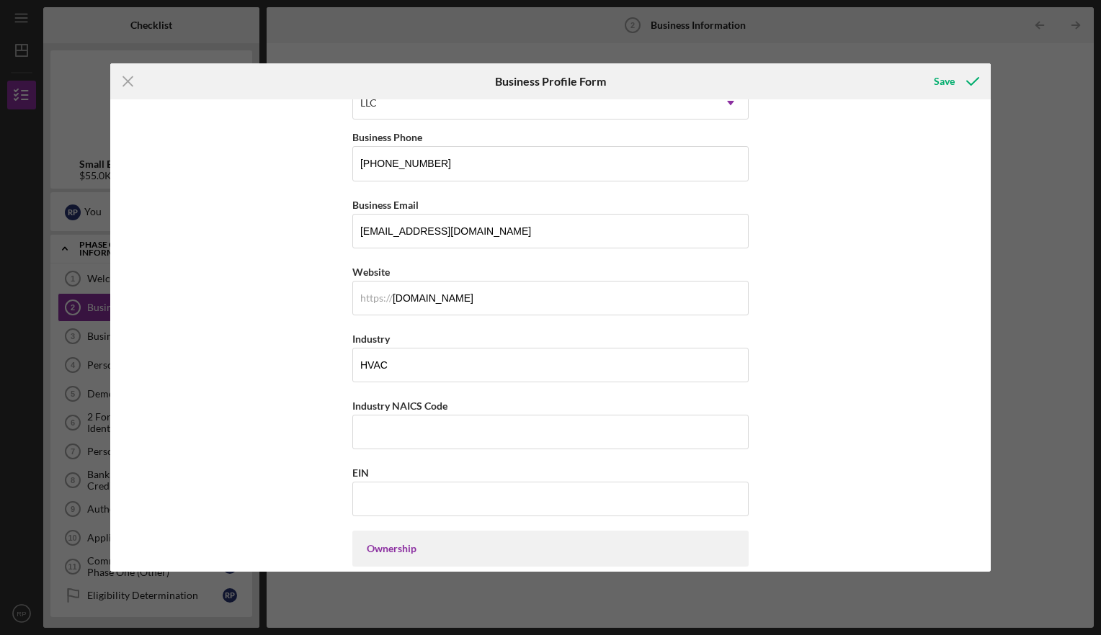
scroll to position [288, 0]
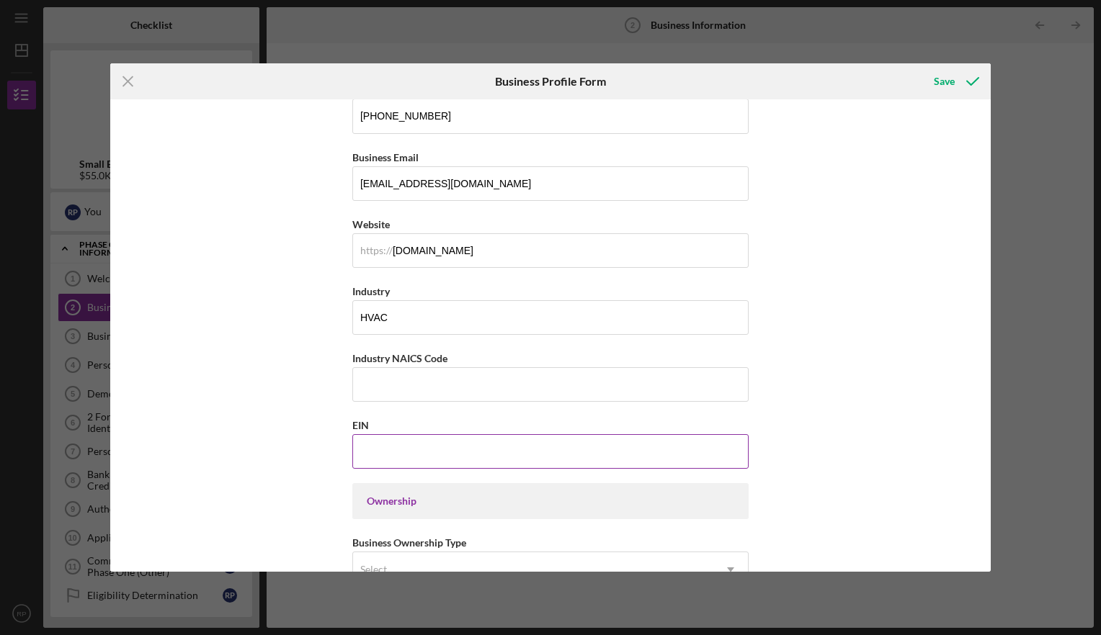
type input "0"
click at [587, 437] on input "EIN" at bounding box center [550, 451] width 396 height 35
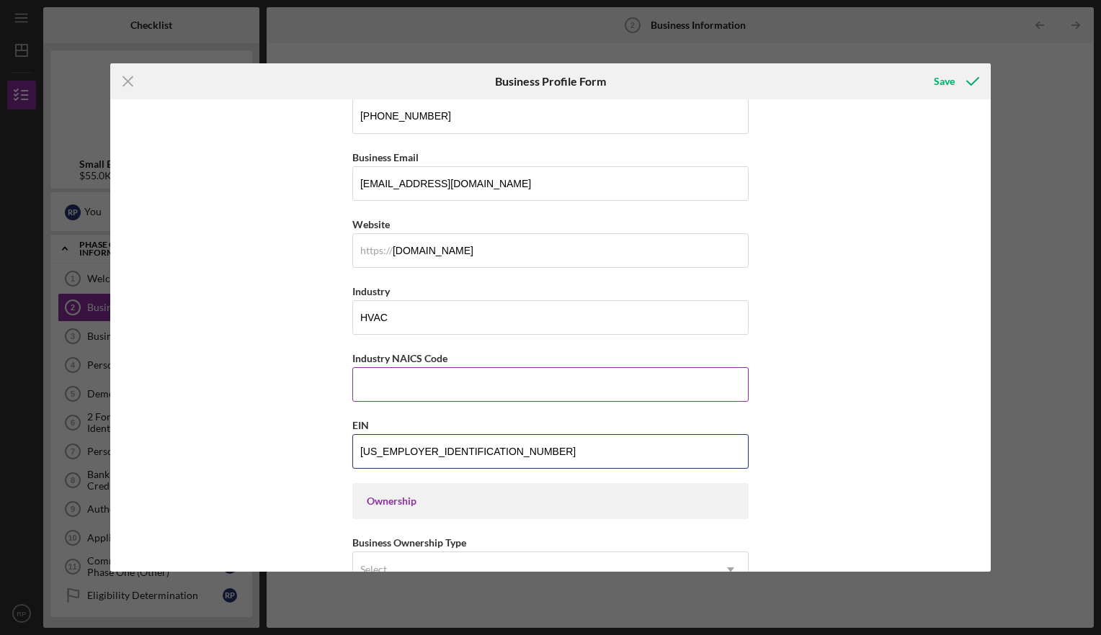
type input "[US_EMPLOYER_IDENTIFICATION_NUMBER]"
click at [462, 395] on input "Industry NAICS Code" at bounding box center [550, 384] width 396 height 35
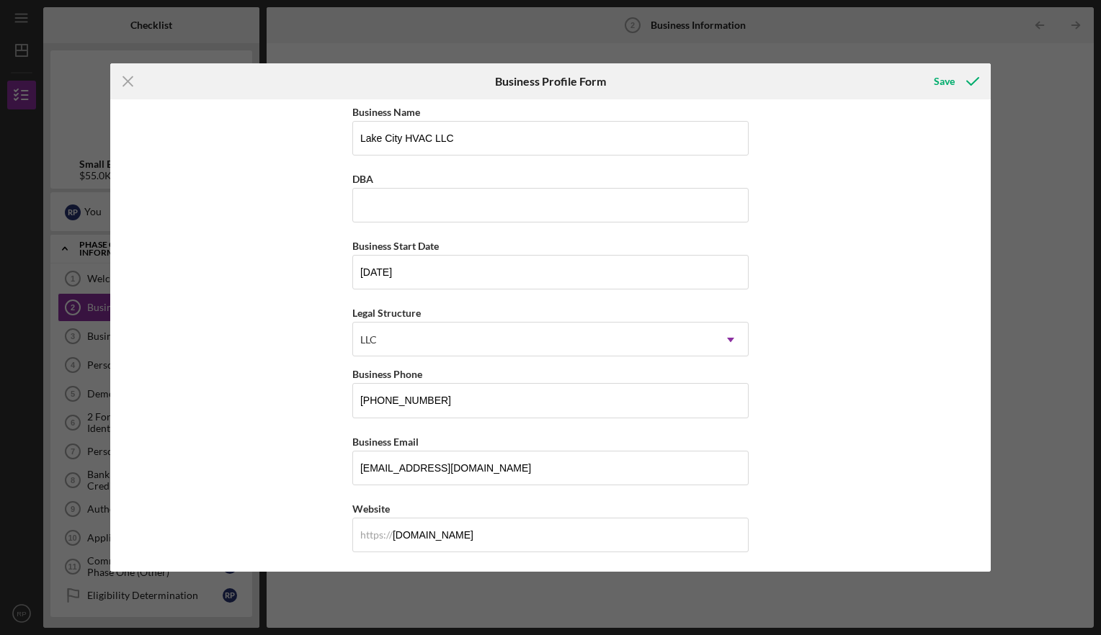
scroll to position [0, 0]
click at [949, 84] on div "Save" at bounding box center [944, 81] width 21 height 29
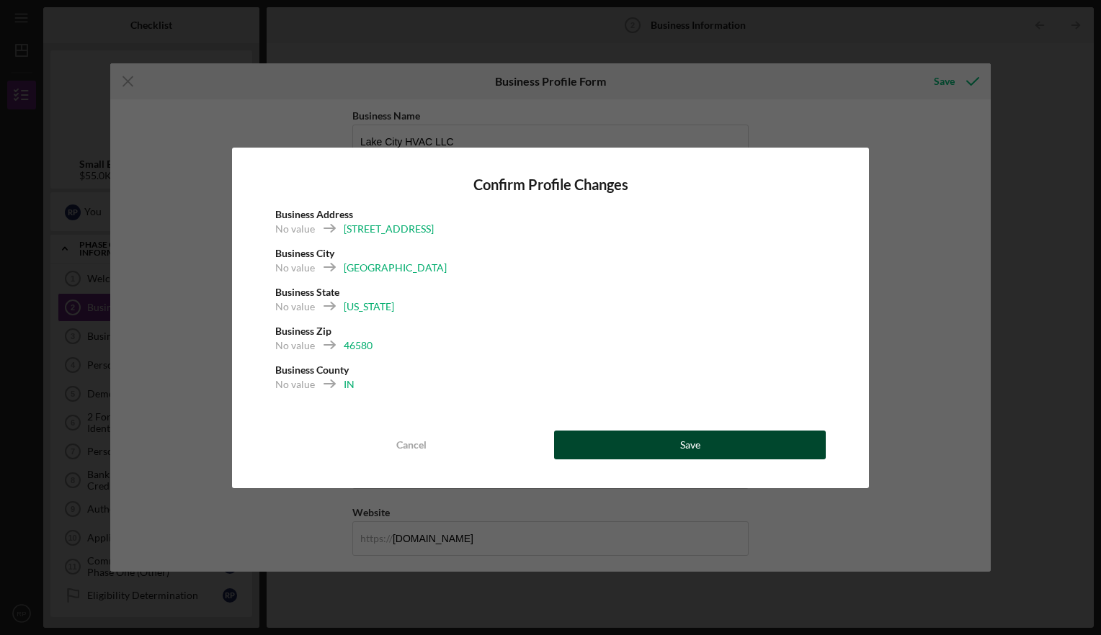
click at [663, 443] on button "Save" at bounding box center [690, 445] width 272 height 29
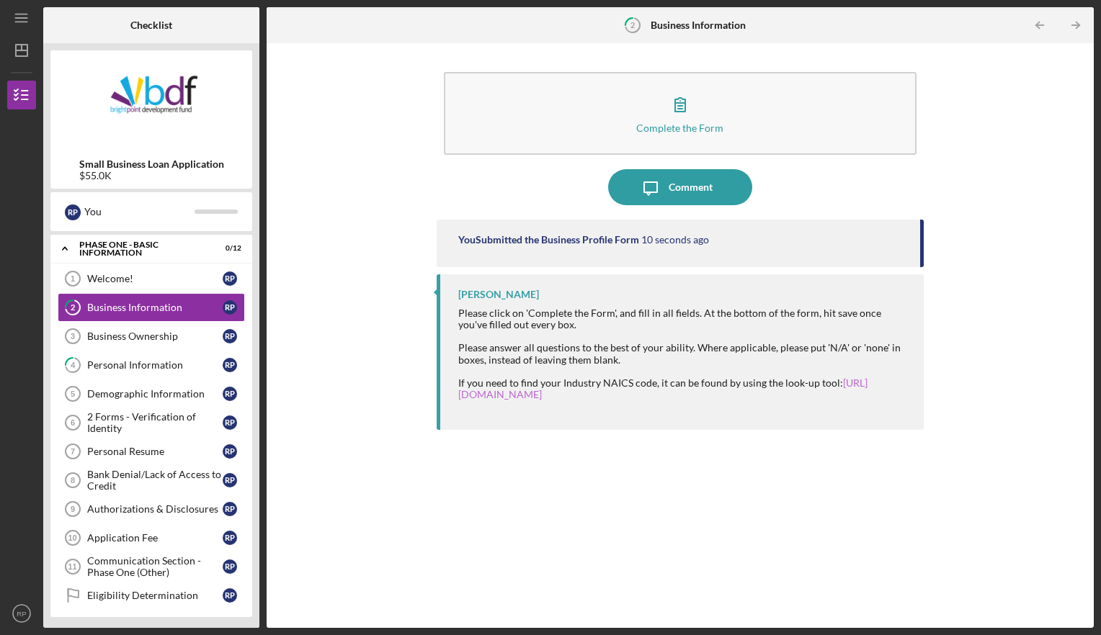
click at [583, 398] on link "[URL][DOMAIN_NAME]" at bounding box center [662, 389] width 409 height 24
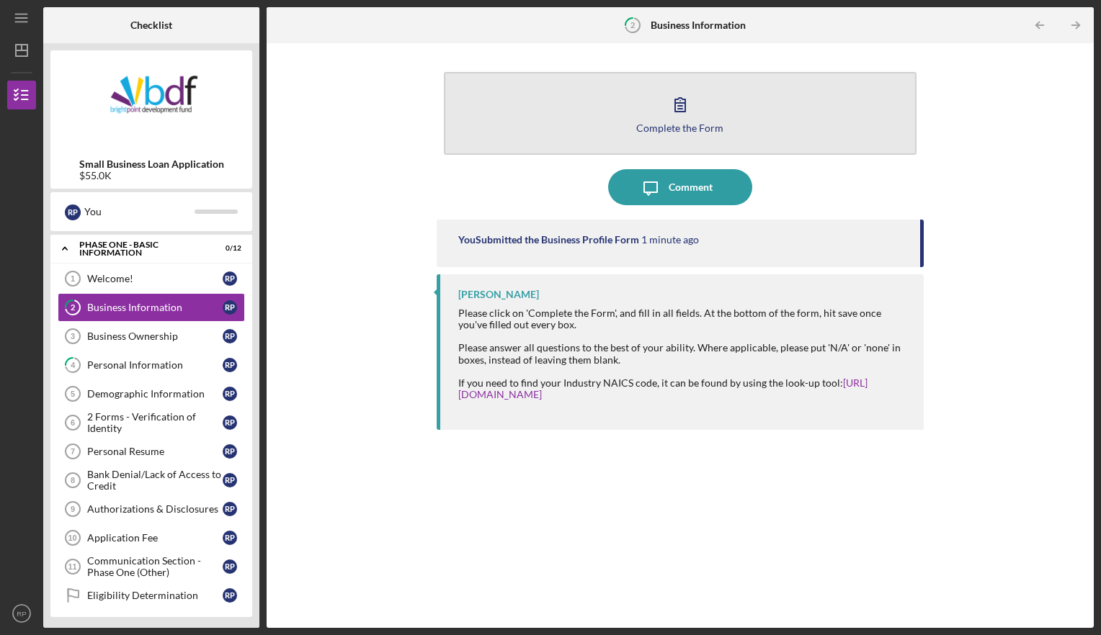
click at [679, 104] on icon "button" at bounding box center [680, 104] width 36 height 36
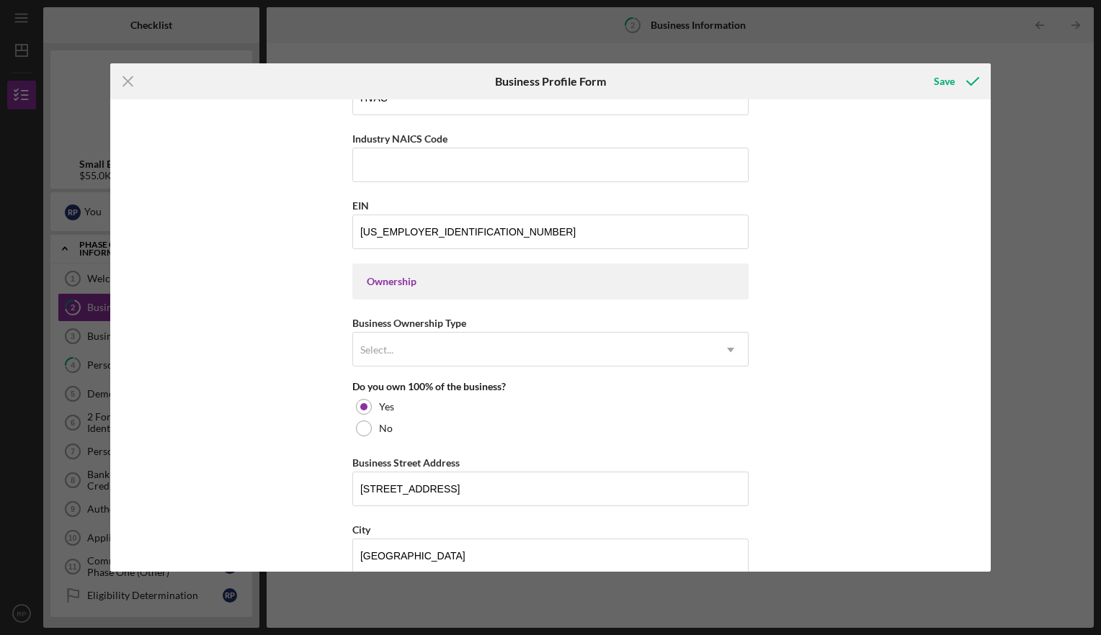
scroll to position [504, 0]
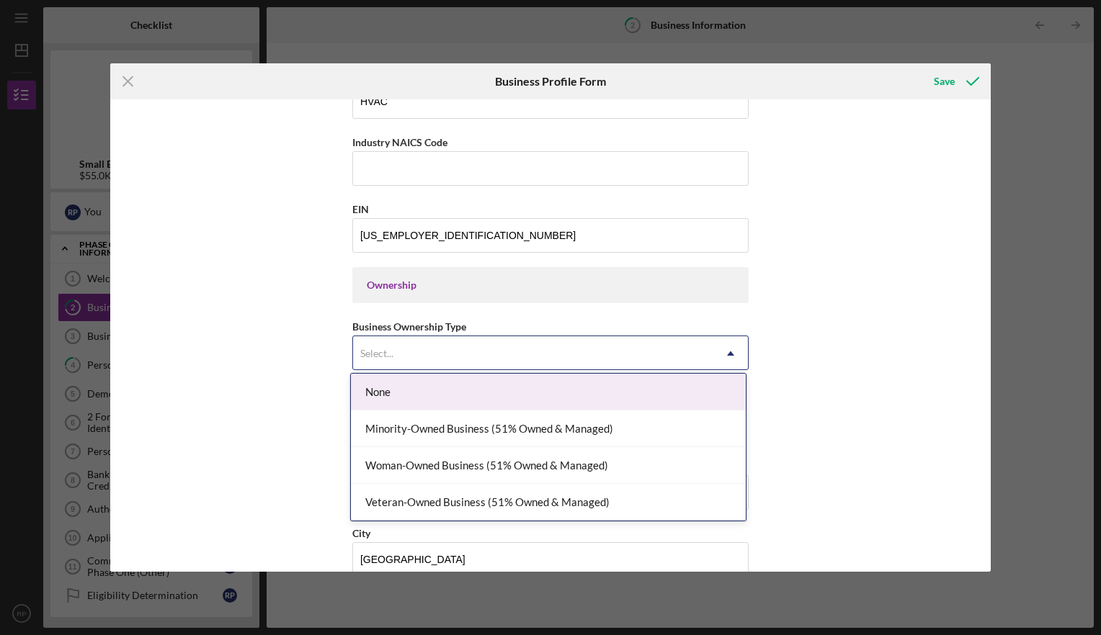
click at [481, 354] on div "Select..." at bounding box center [533, 353] width 360 height 33
click at [483, 393] on div "None" at bounding box center [548, 392] width 395 height 37
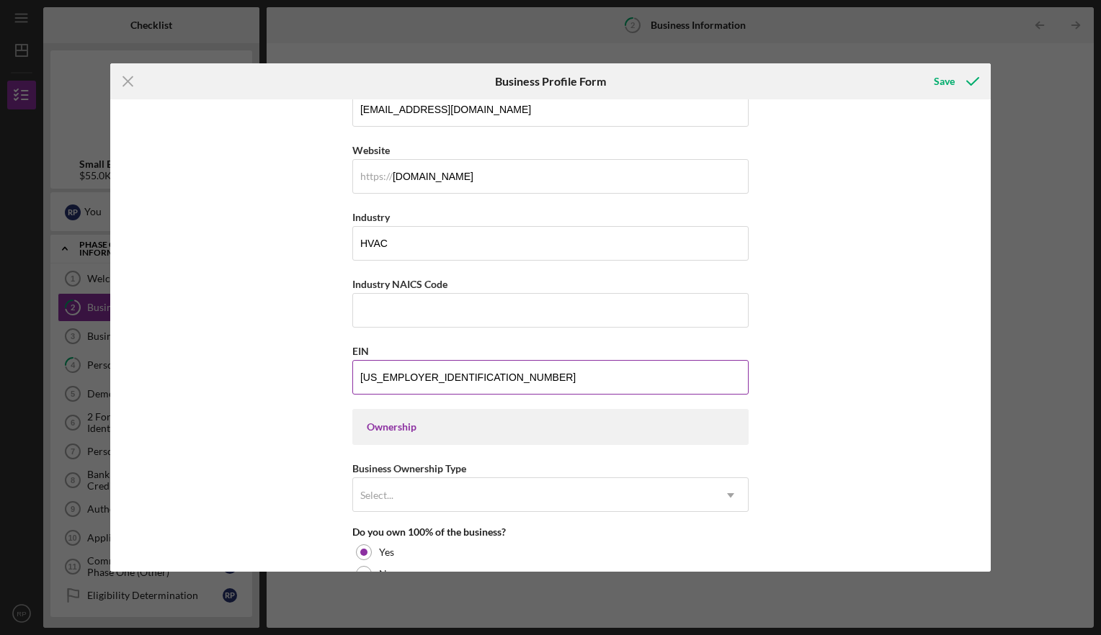
scroll to position [360, 0]
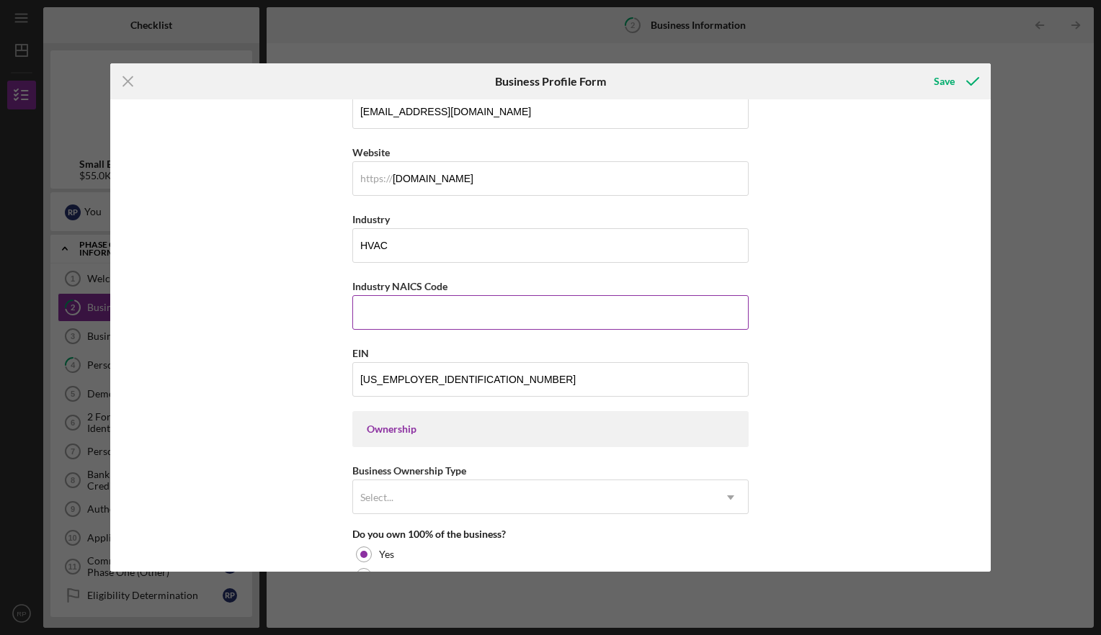
click at [418, 307] on input "Industry NAICS Code" at bounding box center [550, 312] width 396 height 35
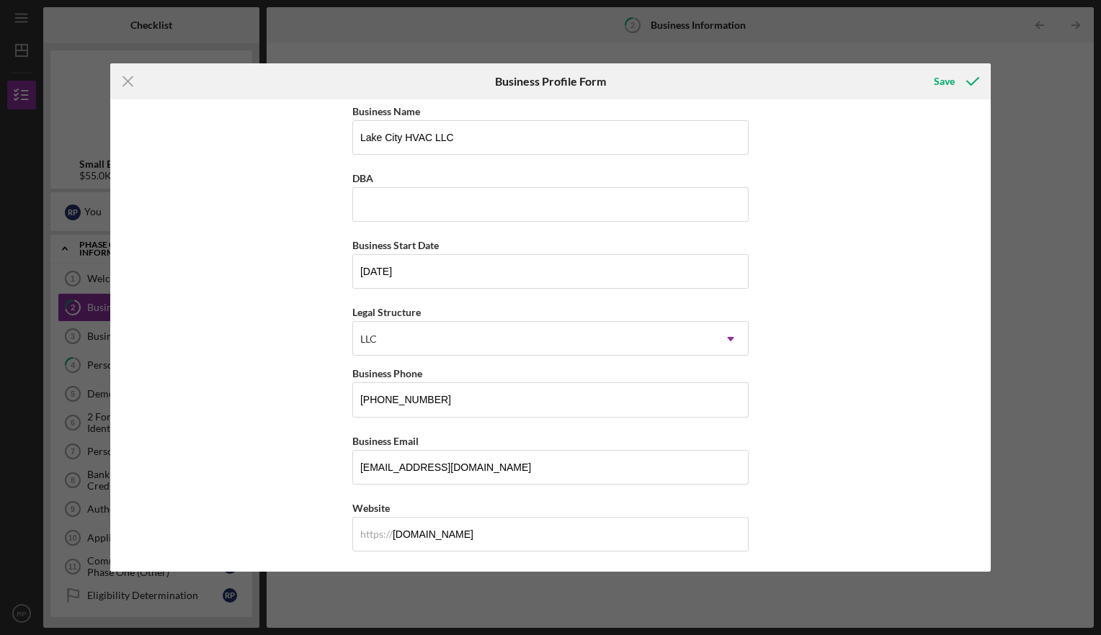
scroll to position [0, 0]
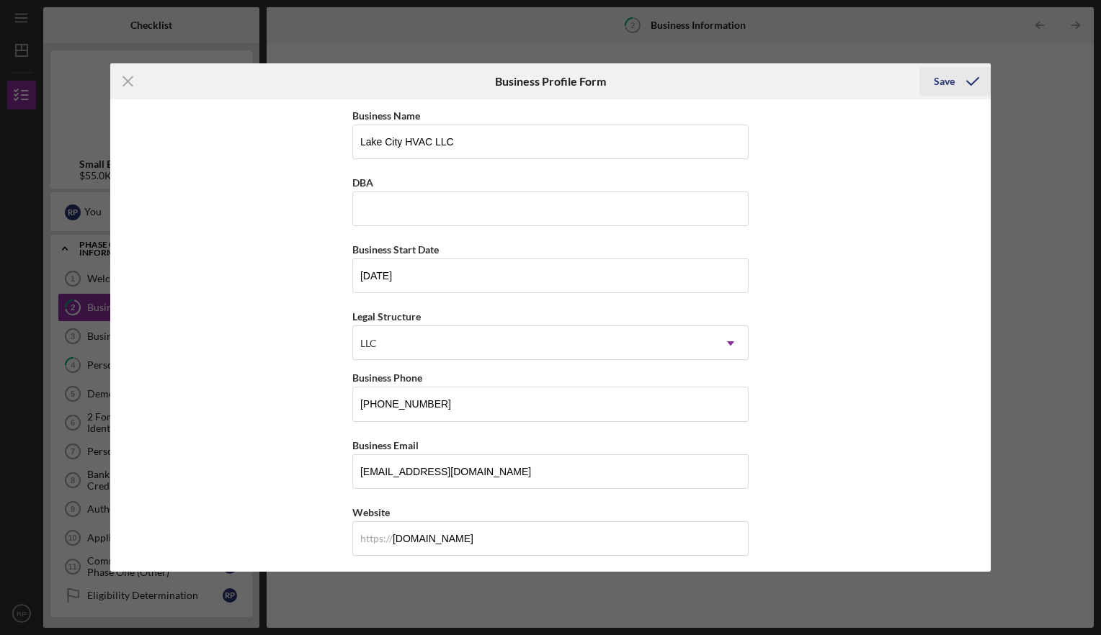
type input "238220"
click at [944, 84] on div "Save" at bounding box center [944, 81] width 21 height 29
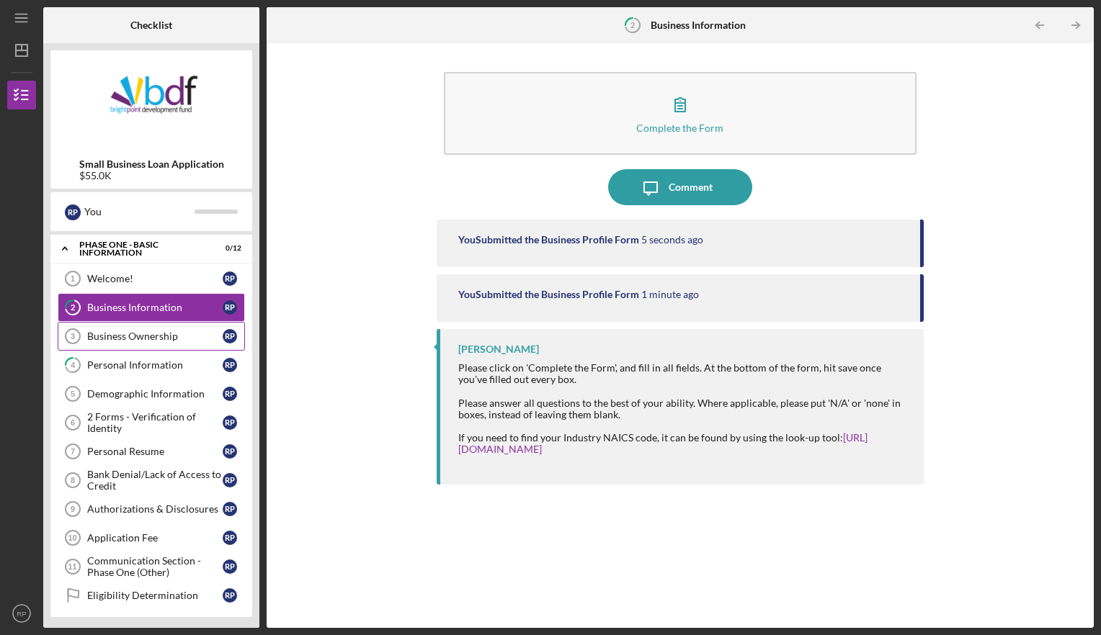
click at [149, 339] on div "Business Ownership" at bounding box center [154, 337] width 135 height 12
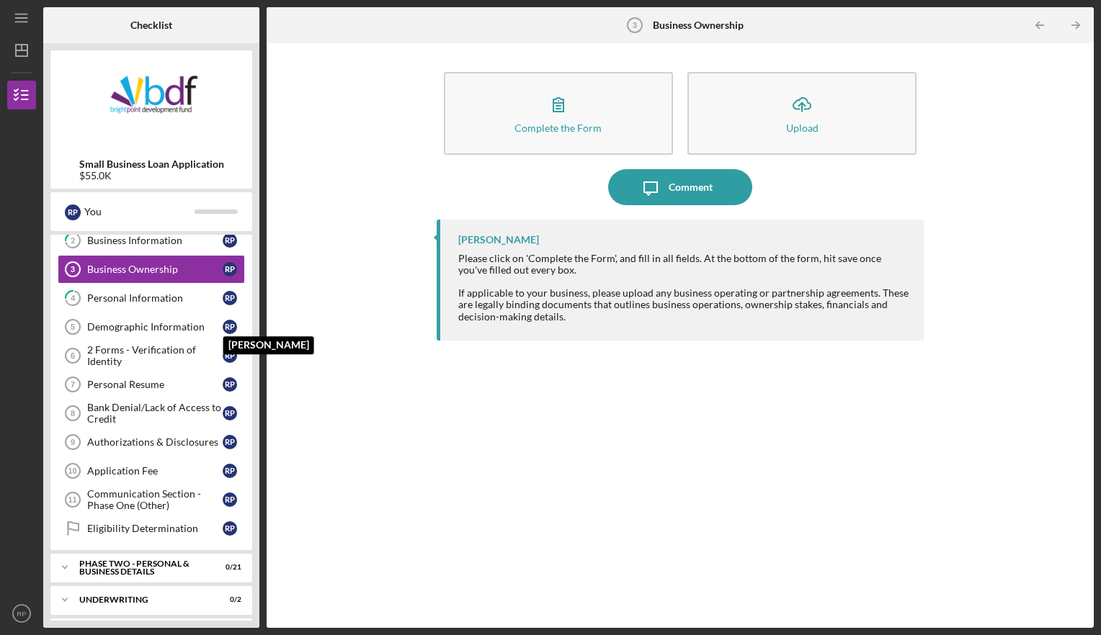
scroll to position [72, 0]
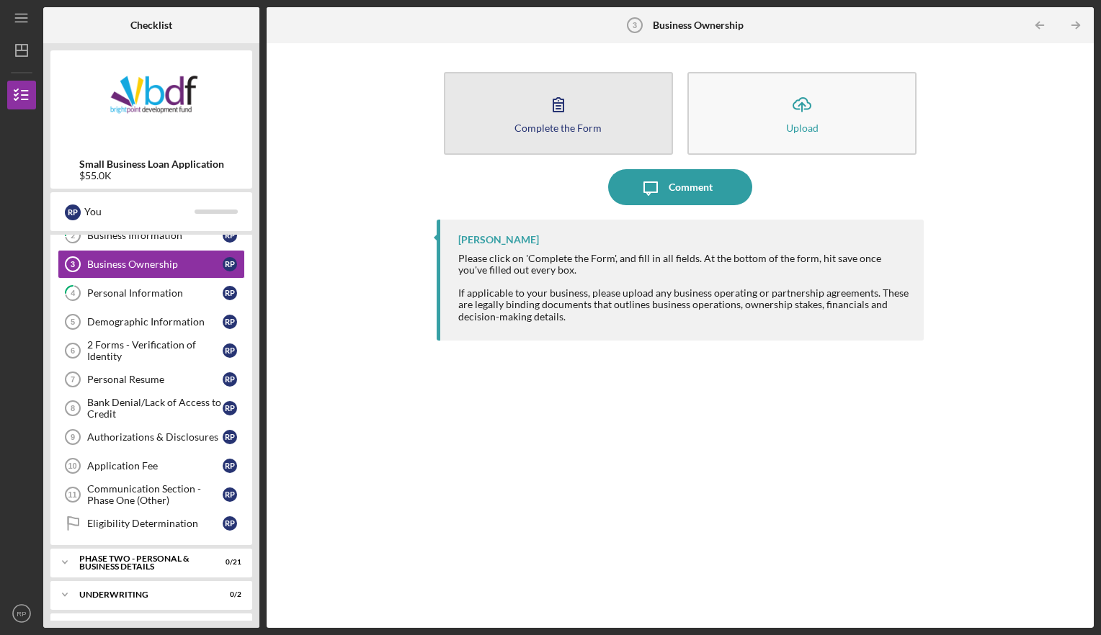
click at [553, 117] on icon "button" at bounding box center [558, 104] width 36 height 36
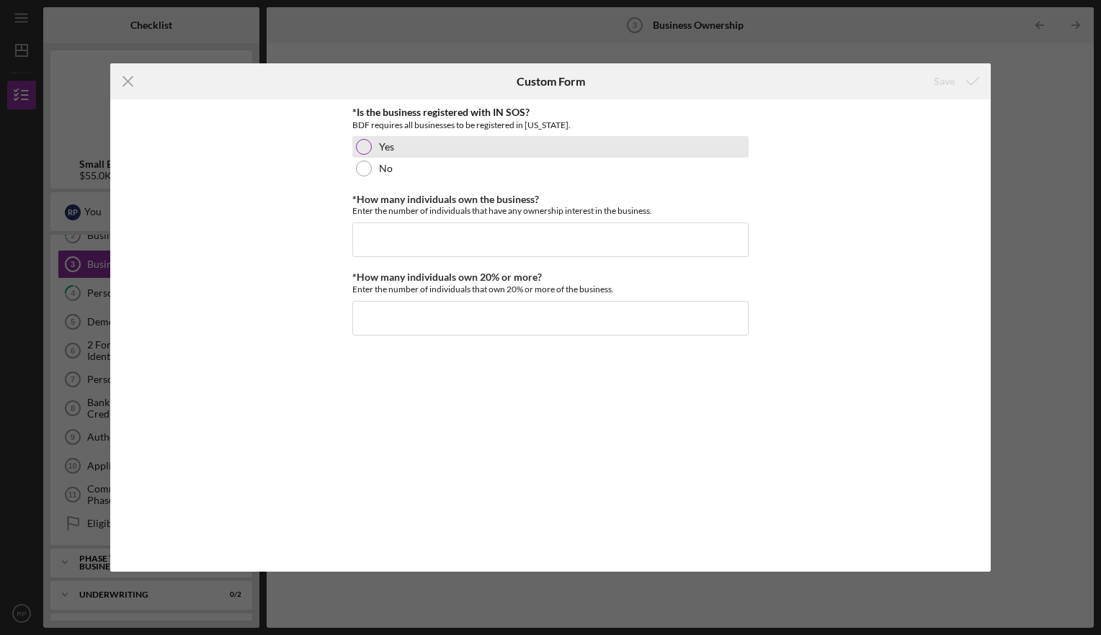
click at [363, 146] on div at bounding box center [364, 147] width 16 height 16
click at [444, 236] on input "*How many individuals own the business?" at bounding box center [550, 240] width 396 height 35
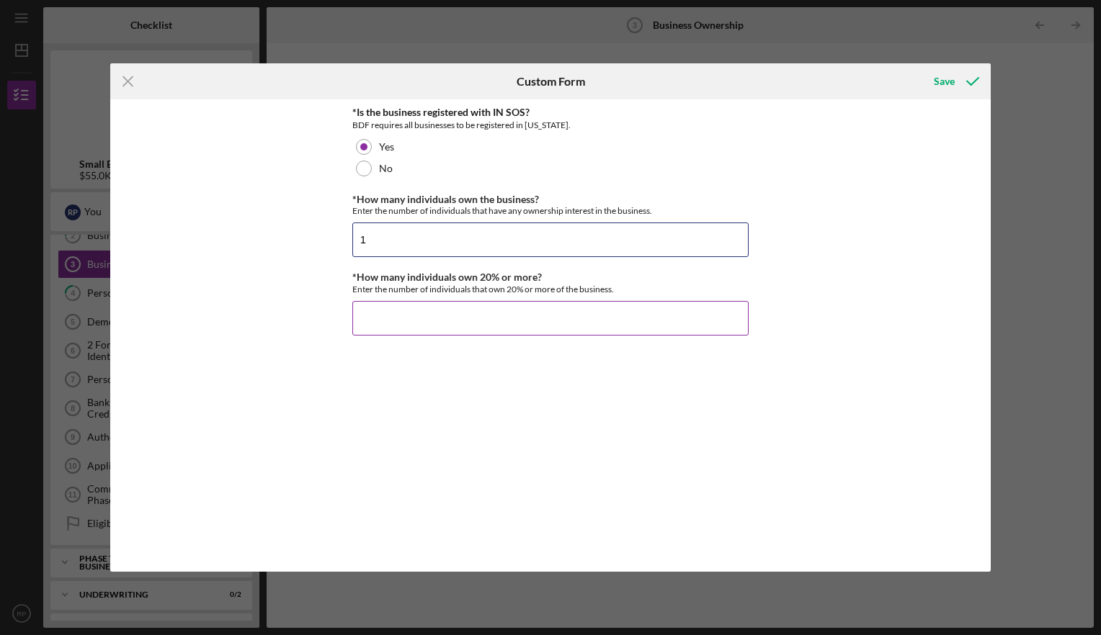
type input "1"
click at [542, 311] on input "*How many individuals own 20% or more?" at bounding box center [550, 318] width 396 height 35
type input "1"
click at [931, 79] on button "Save" at bounding box center [954, 81] width 71 height 29
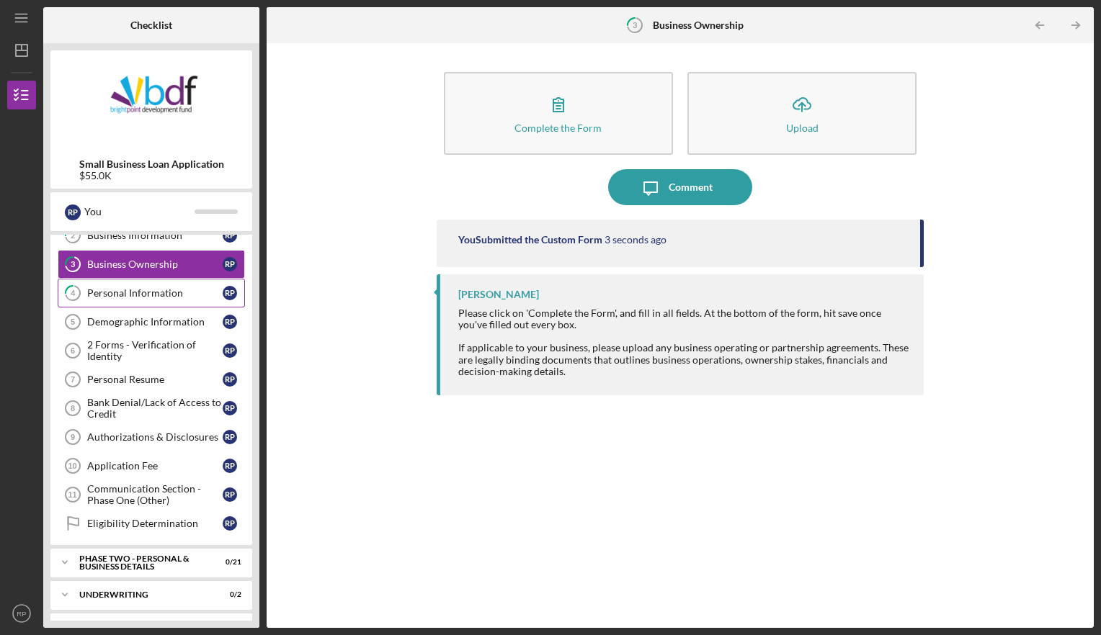
click at [121, 296] on div "Personal Information" at bounding box center [154, 293] width 135 height 12
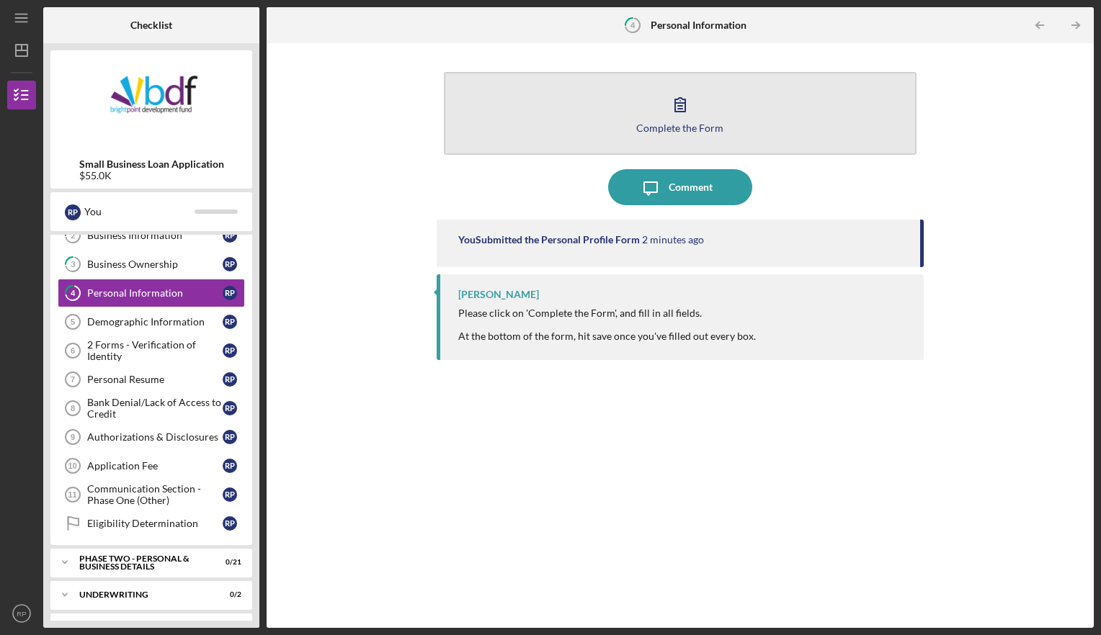
click at [722, 102] on button "Complete the Form Form" at bounding box center [680, 113] width 473 height 83
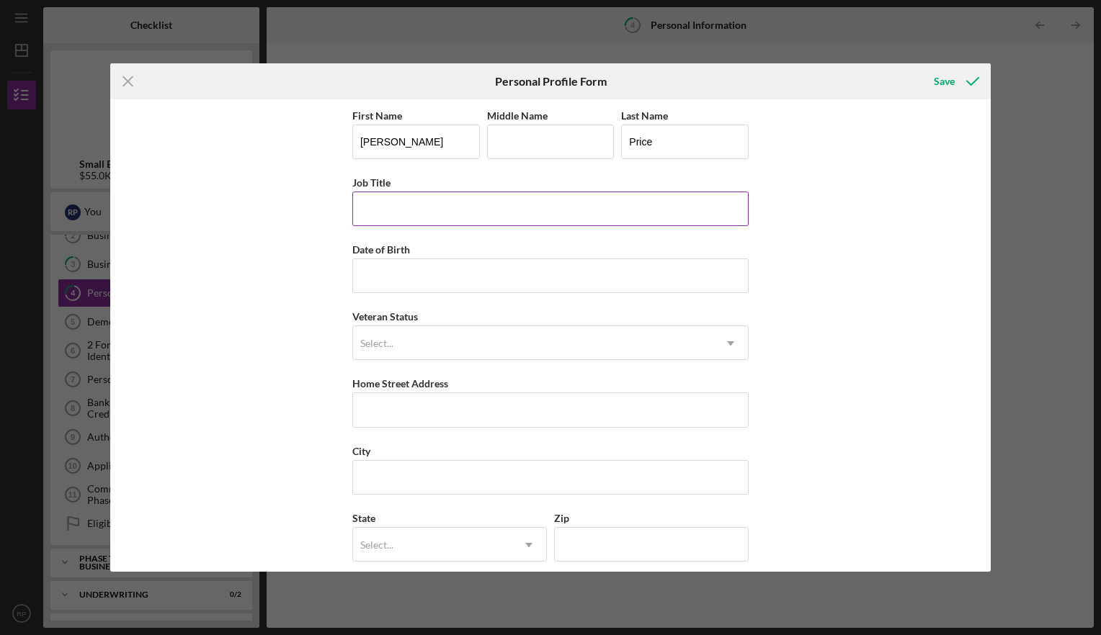
click at [452, 218] on input "Job Title" at bounding box center [550, 209] width 396 height 35
type input "Owner"
type input "[DATE]"
click at [439, 347] on div "Select..." at bounding box center [533, 343] width 360 height 33
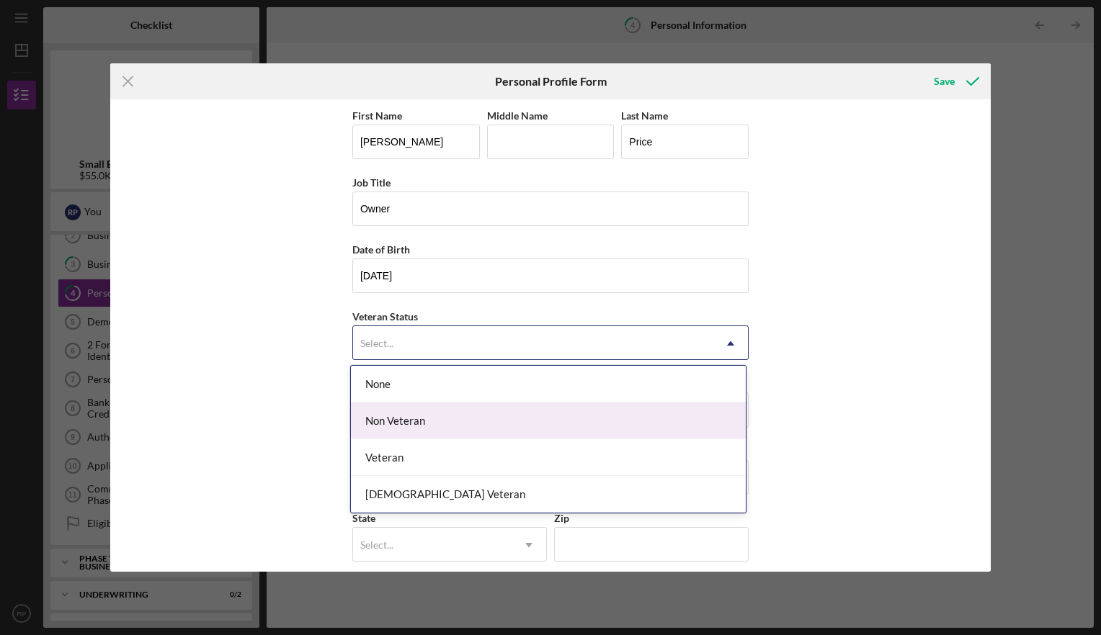
click at [415, 428] on div "Non Veteran" at bounding box center [548, 421] width 395 height 37
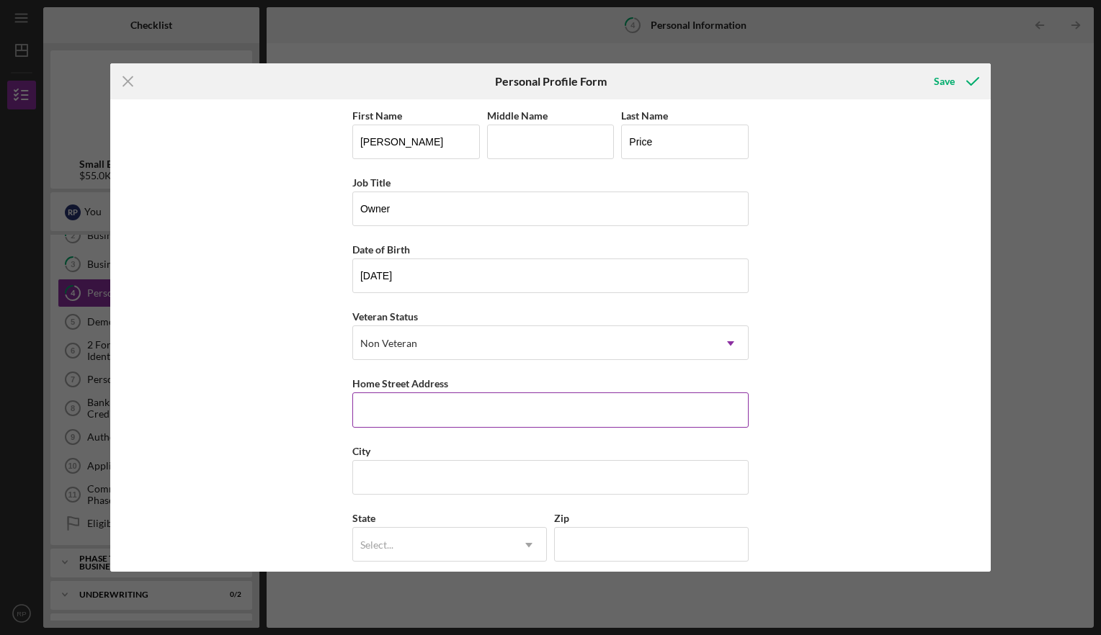
click at [425, 405] on input "Home Street Address" at bounding box center [550, 410] width 396 height 35
type input "[STREET_ADDRESS]"
type input "m"
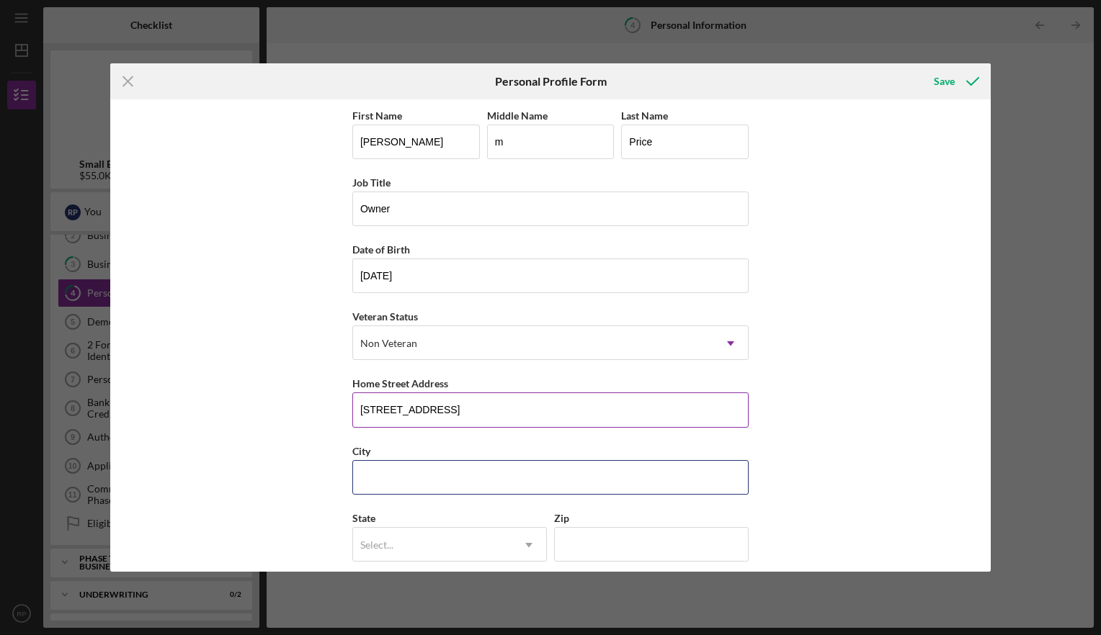
type input "[GEOGRAPHIC_DATA]"
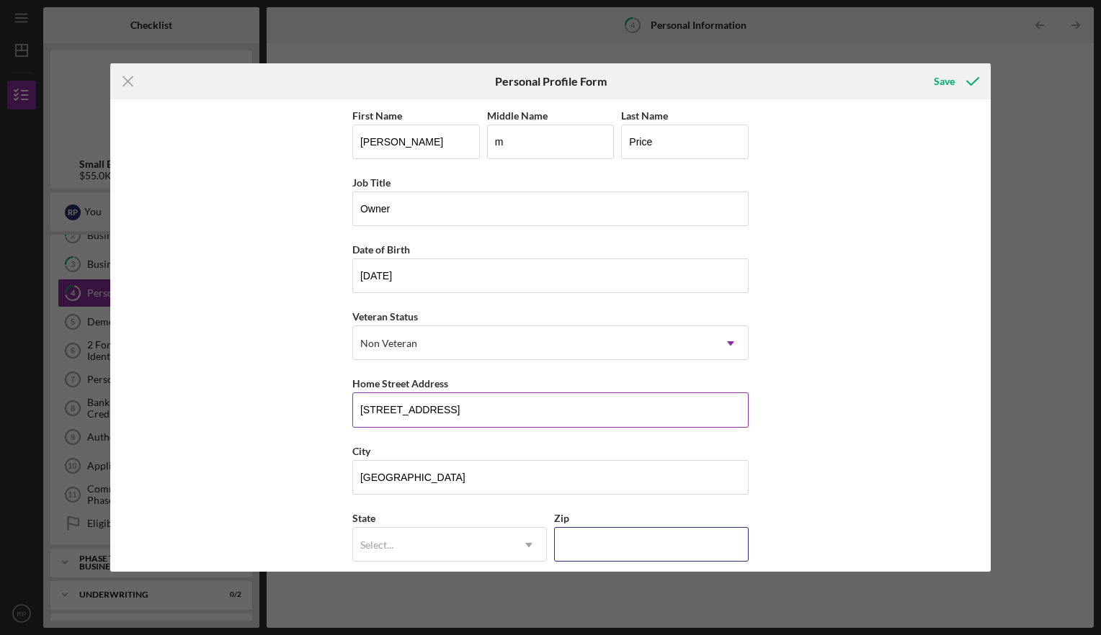
type input "46580"
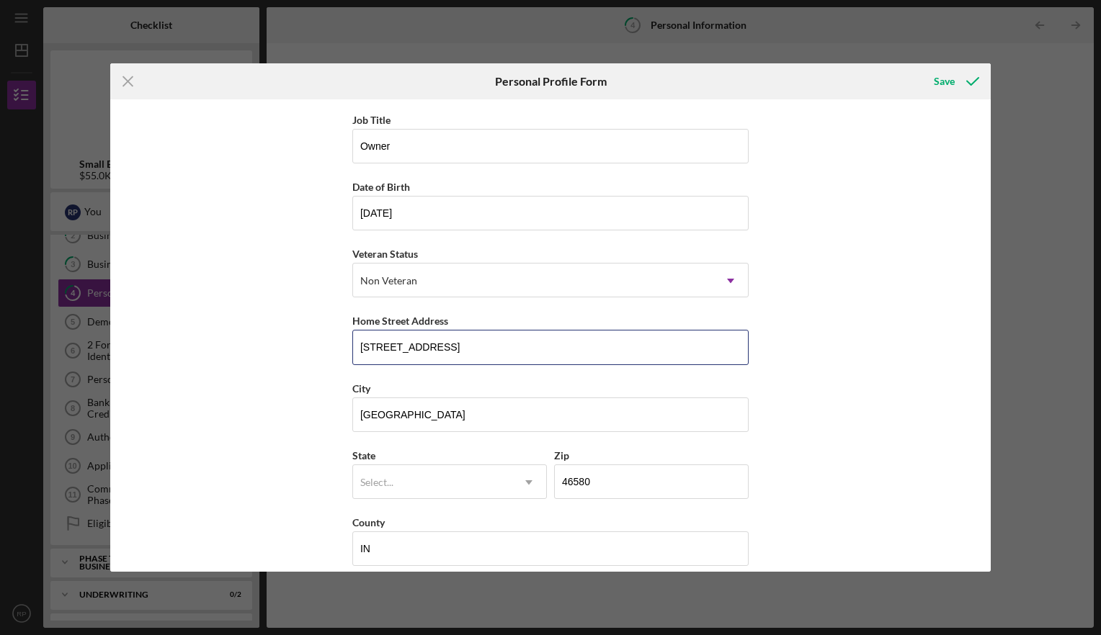
scroll to position [76, 0]
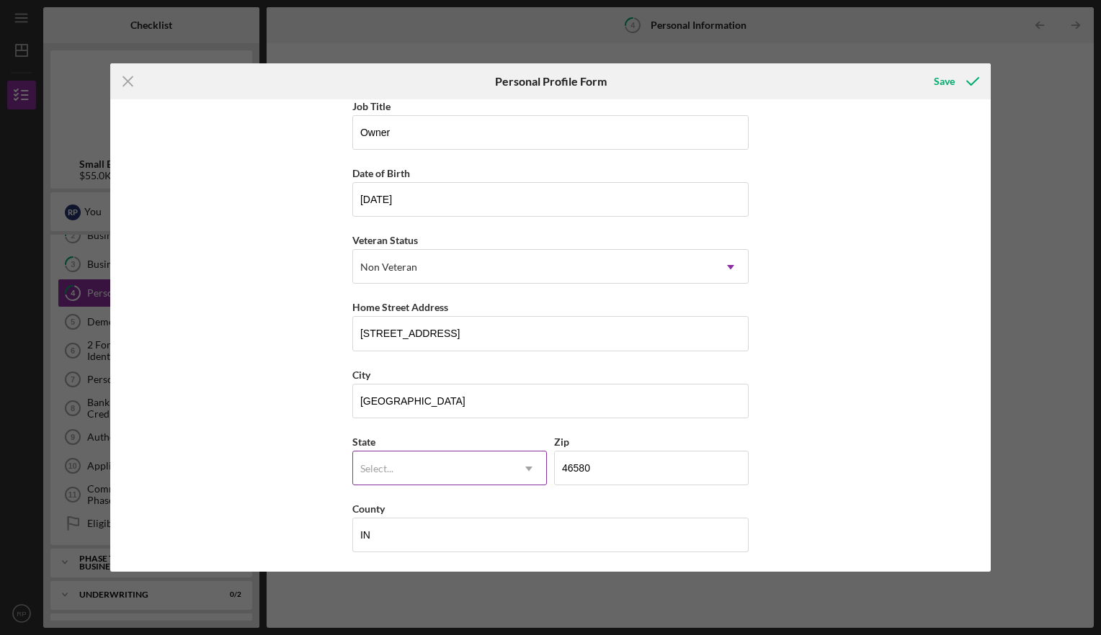
click at [446, 468] on div "Select..." at bounding box center [432, 468] width 158 height 33
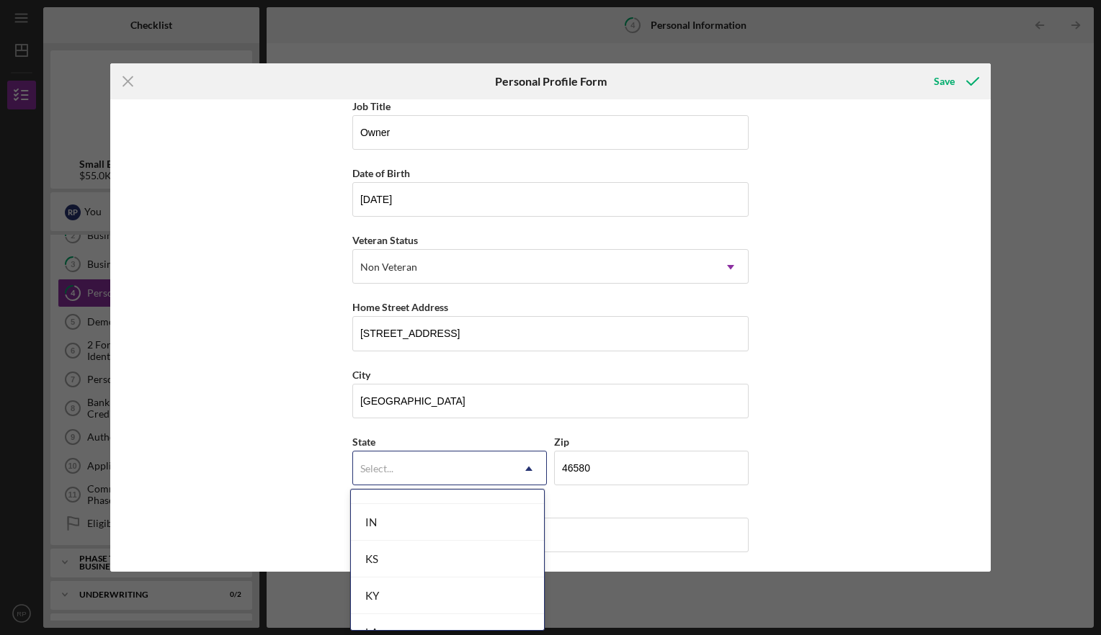
scroll to position [864, 0]
click at [403, 523] on div "IN" at bounding box center [447, 525] width 193 height 37
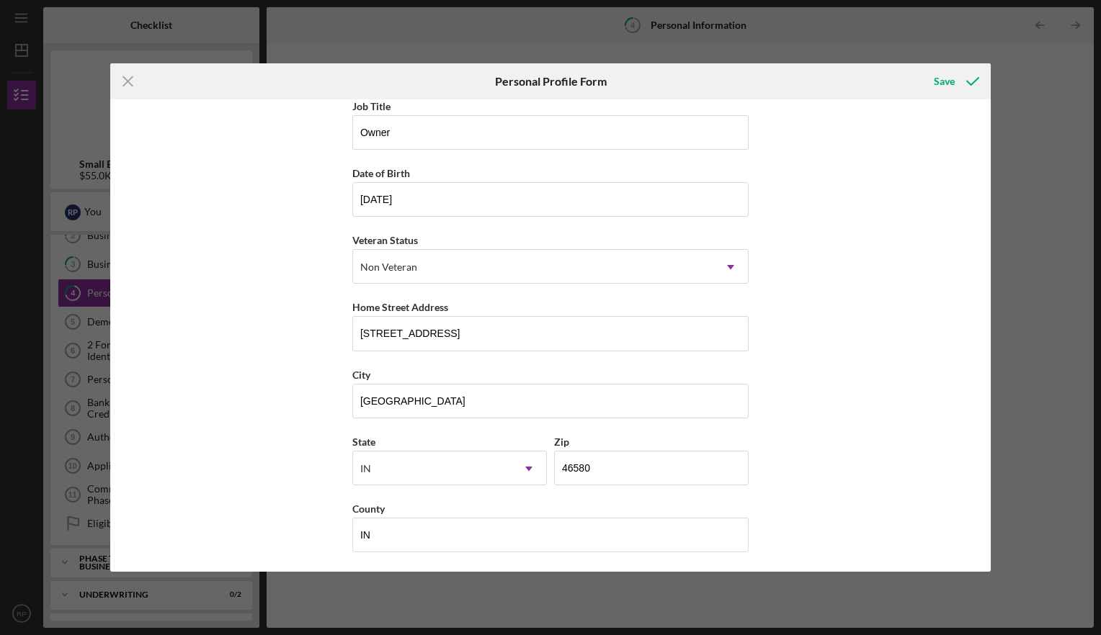
click at [833, 460] on div "First Name [PERSON_NAME] Middle Name m Last Name Price Job Title Owner Date of …" at bounding box center [550, 335] width 880 height 473
click at [560, 547] on input "IN" at bounding box center [550, 535] width 396 height 35
click at [376, 540] on input "IN" at bounding box center [550, 535] width 396 height 35
type input "I"
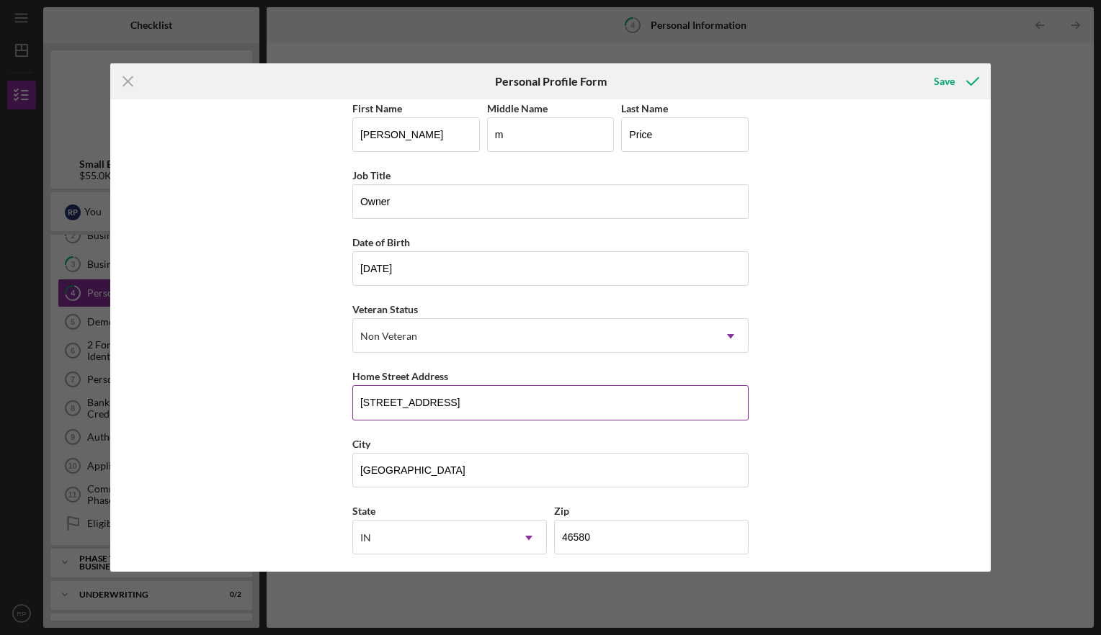
scroll to position [0, 0]
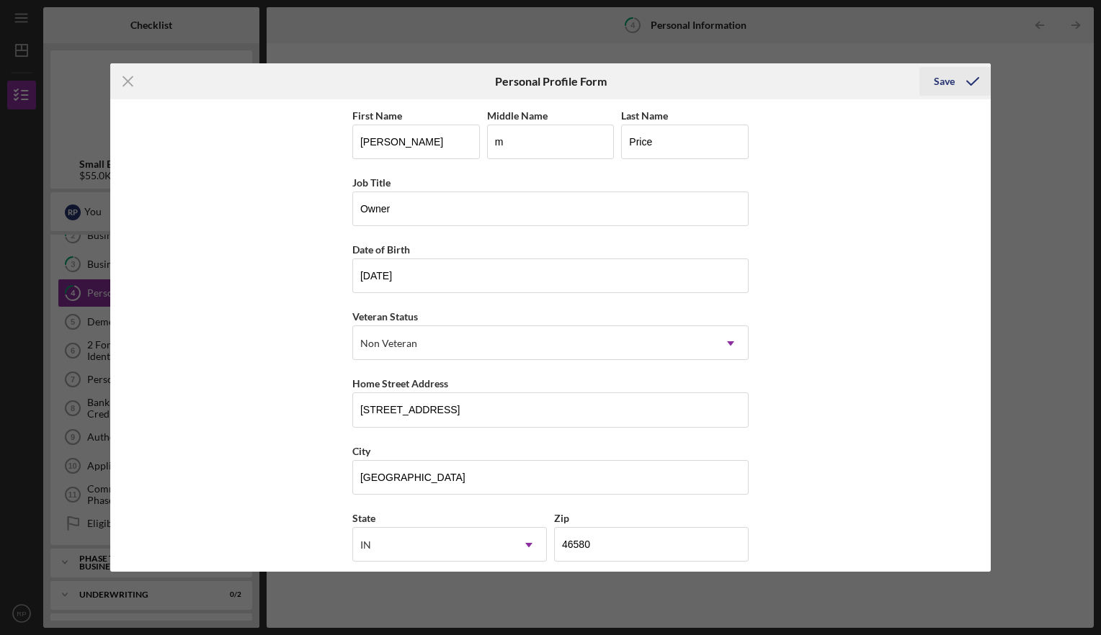
type input "Kosciusko"
click at [963, 80] on icon "submit" at bounding box center [972, 81] width 36 height 36
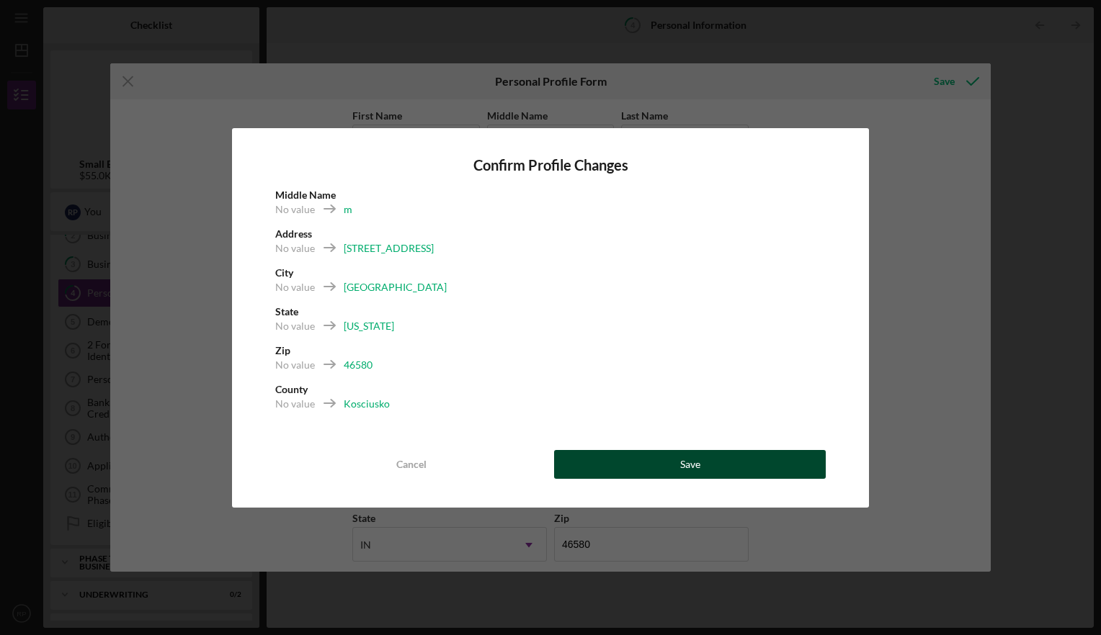
click at [720, 468] on button "Save" at bounding box center [690, 464] width 272 height 29
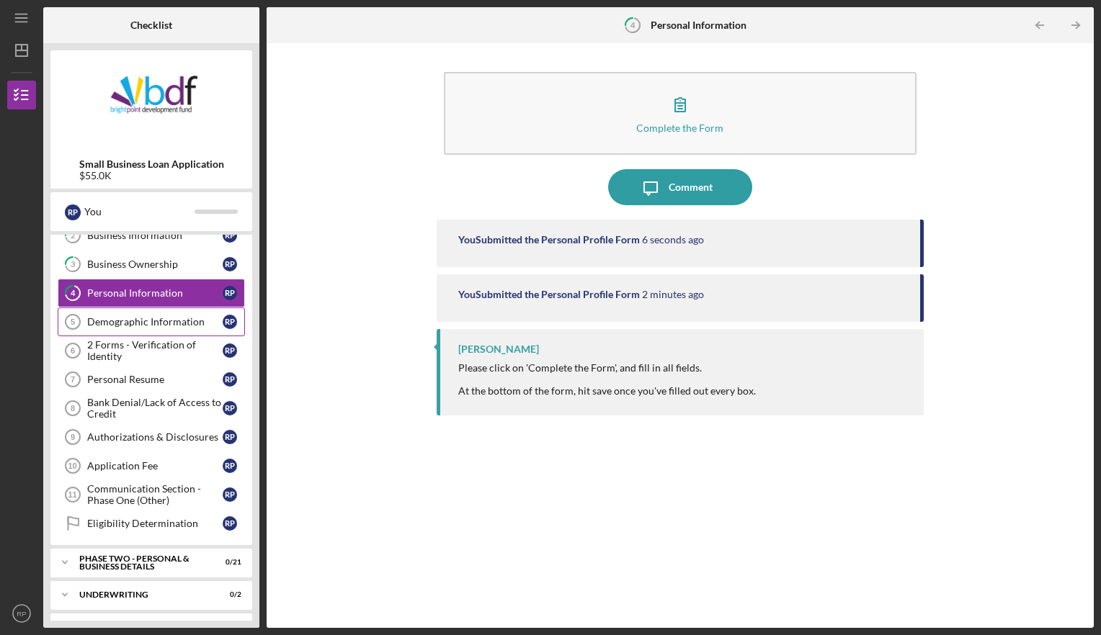
click at [166, 322] on div "Demographic Information" at bounding box center [154, 322] width 135 height 12
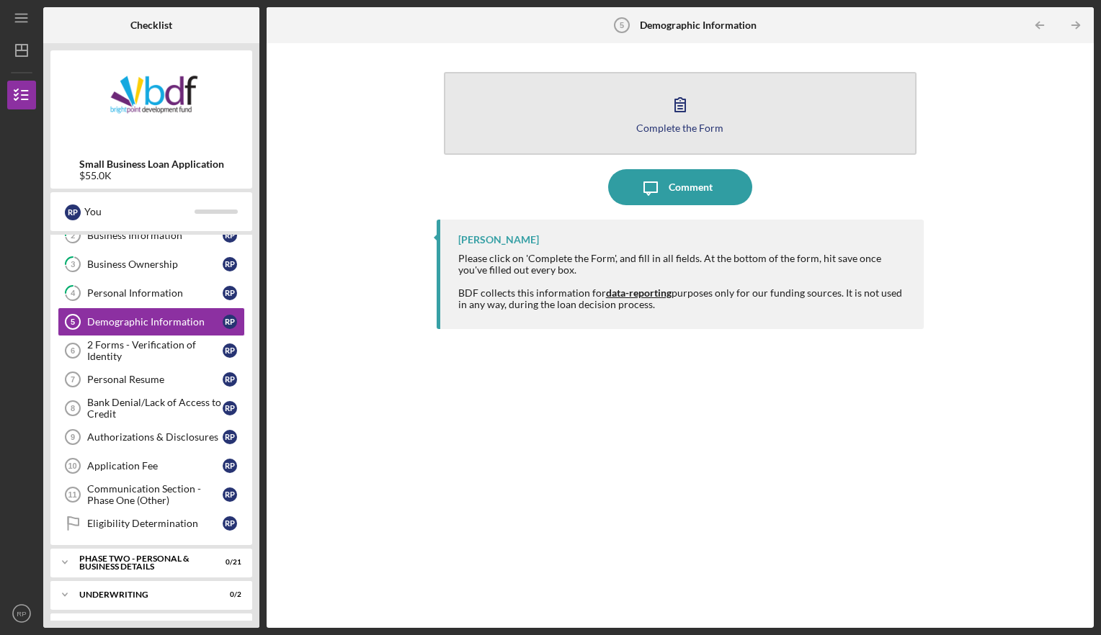
click at [690, 122] on div "Complete the Form" at bounding box center [679, 127] width 87 height 11
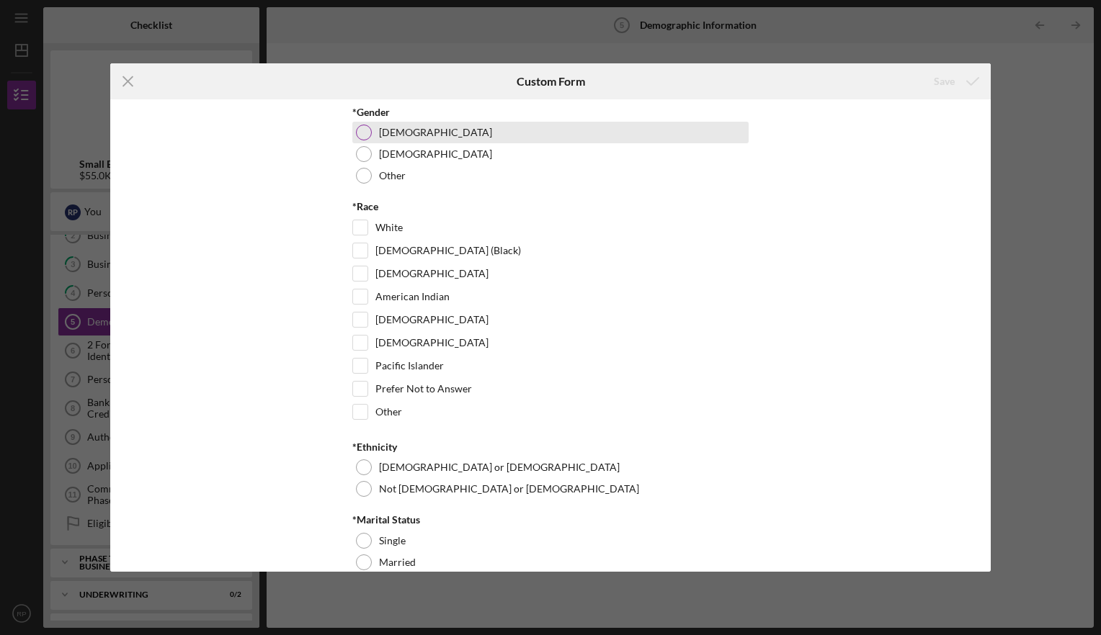
click at [369, 125] on div "[DEMOGRAPHIC_DATA]" at bounding box center [550, 133] width 396 height 22
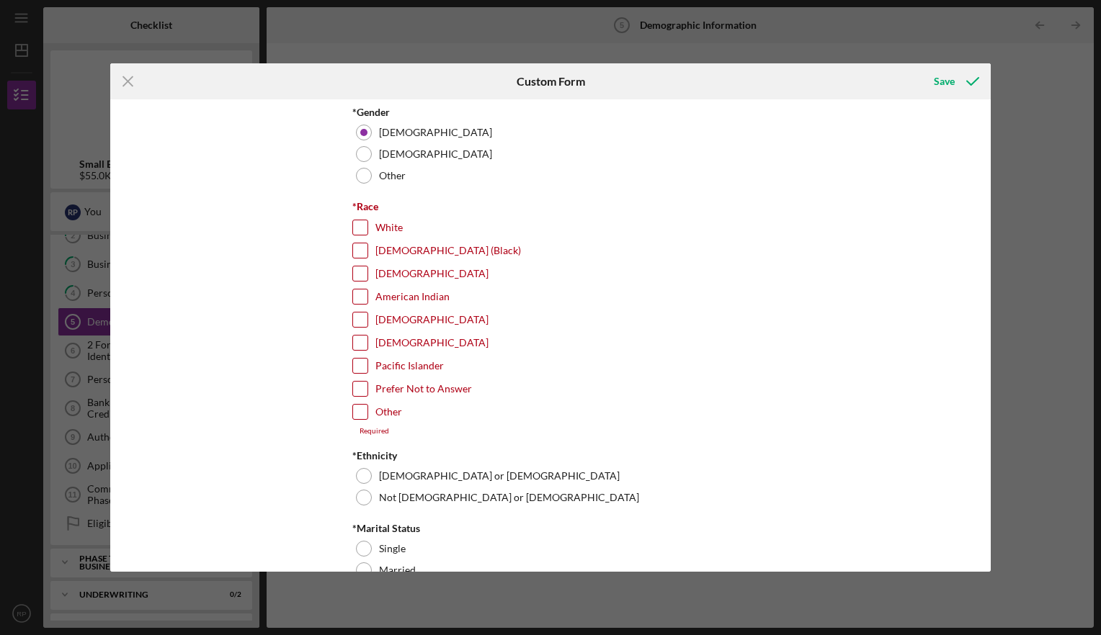
click at [357, 228] on input "White" at bounding box center [360, 227] width 14 height 14
checkbox input "true"
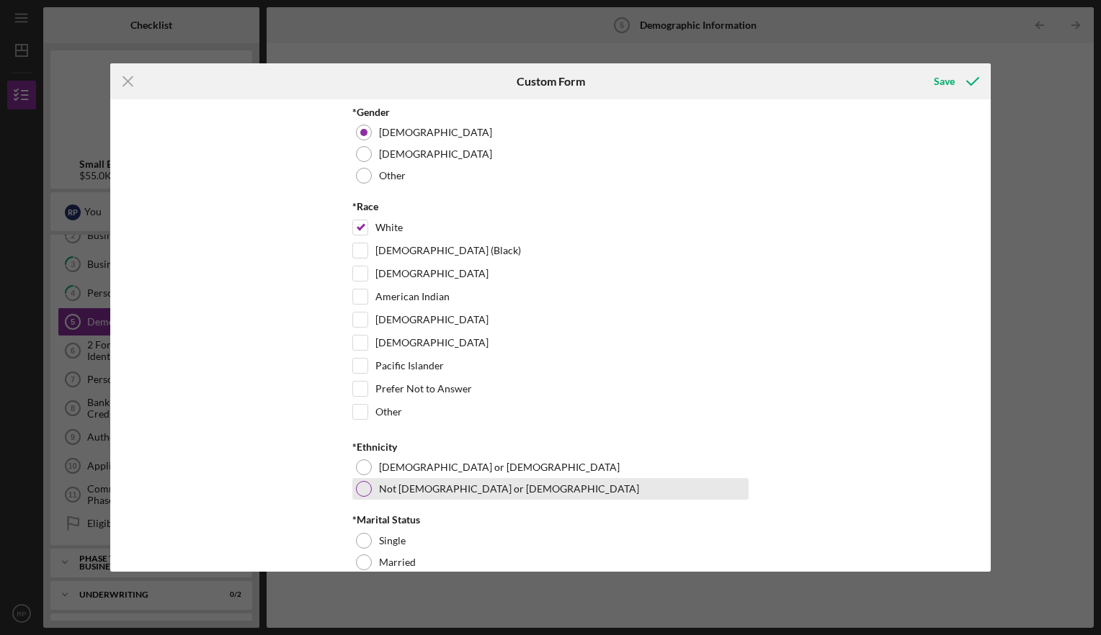
click at [372, 482] on div "Not [DEMOGRAPHIC_DATA] or [DEMOGRAPHIC_DATA]" at bounding box center [550, 489] width 396 height 22
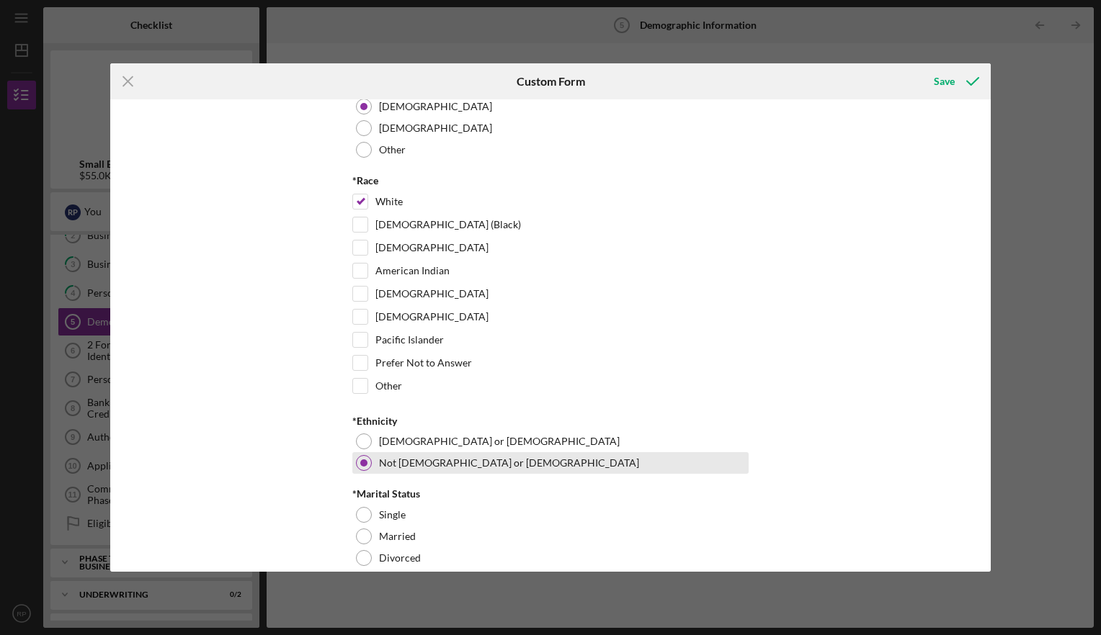
scroll to position [107, 0]
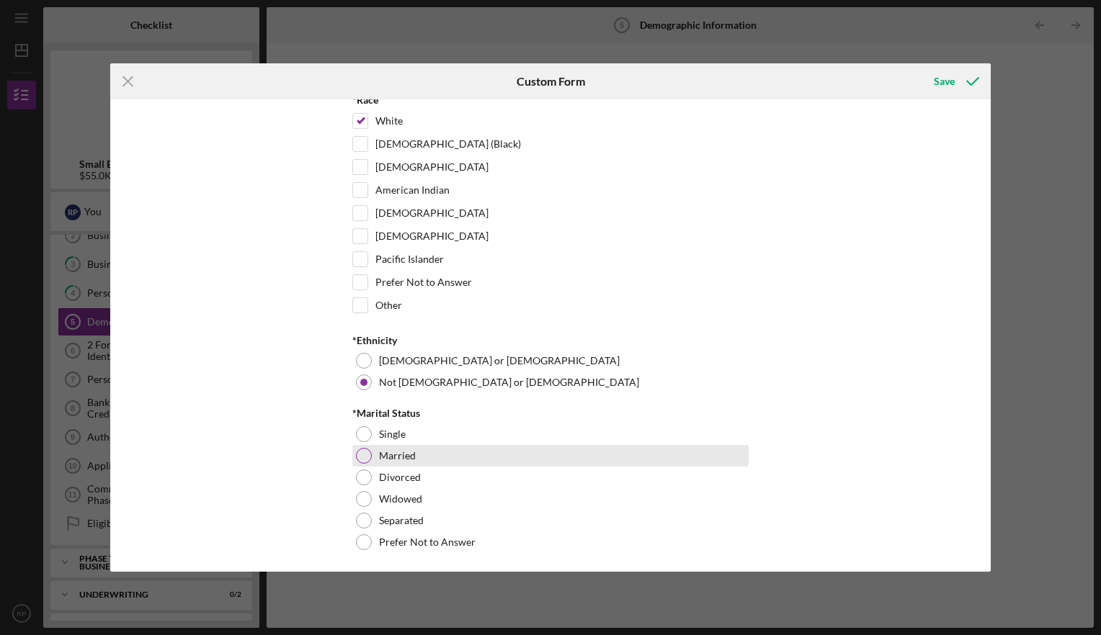
click at [360, 454] on div at bounding box center [364, 456] width 16 height 16
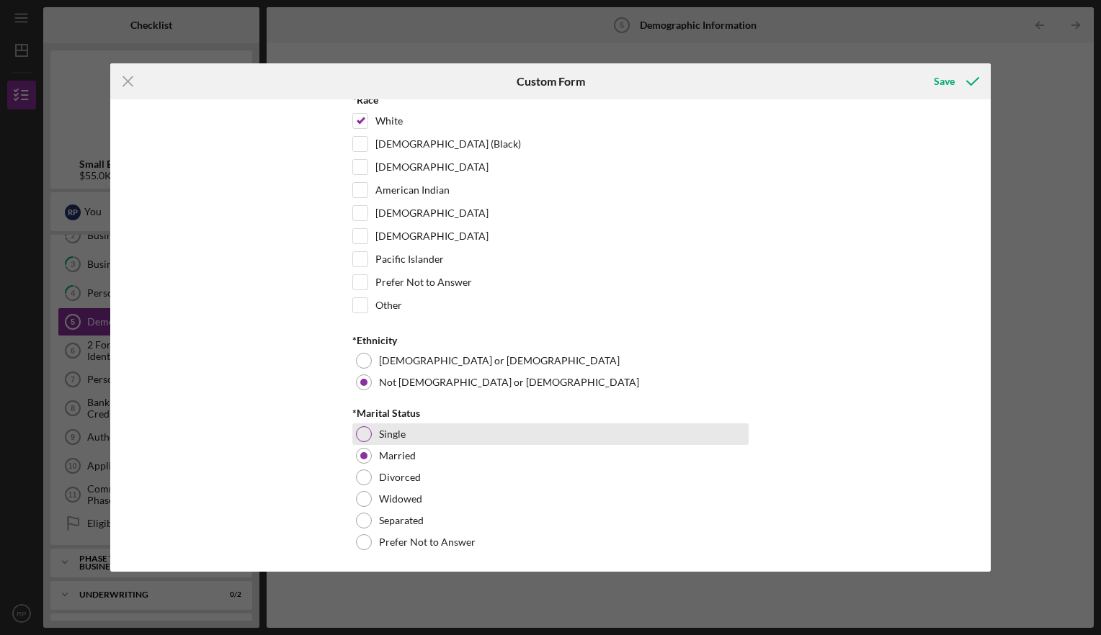
click at [352, 430] on div "Single" at bounding box center [550, 435] width 396 height 22
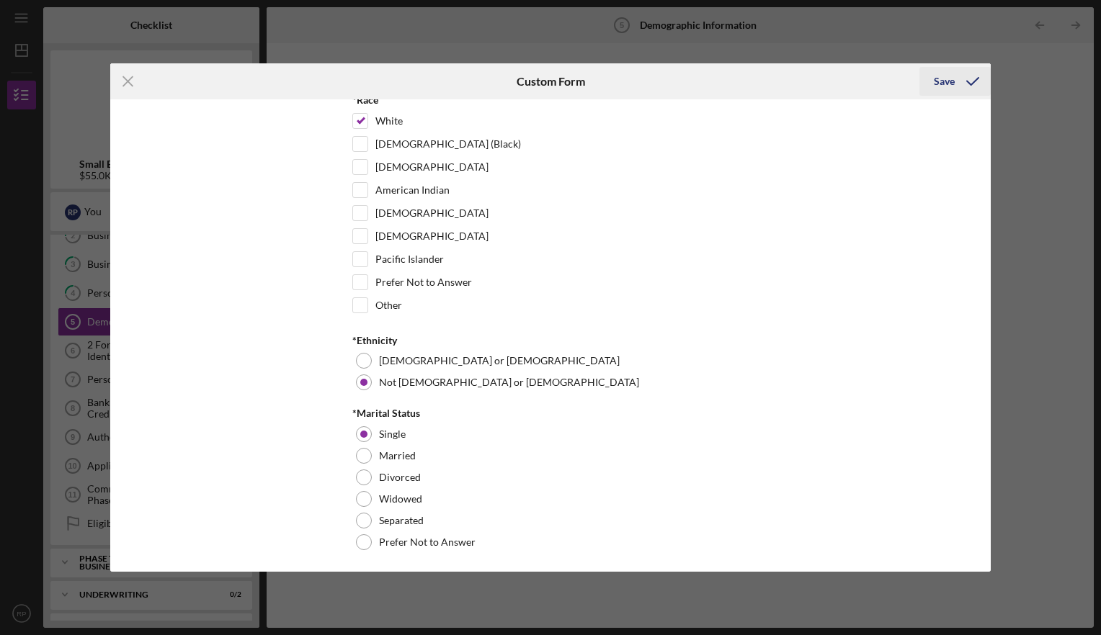
click at [947, 74] on div "Save" at bounding box center [944, 81] width 21 height 29
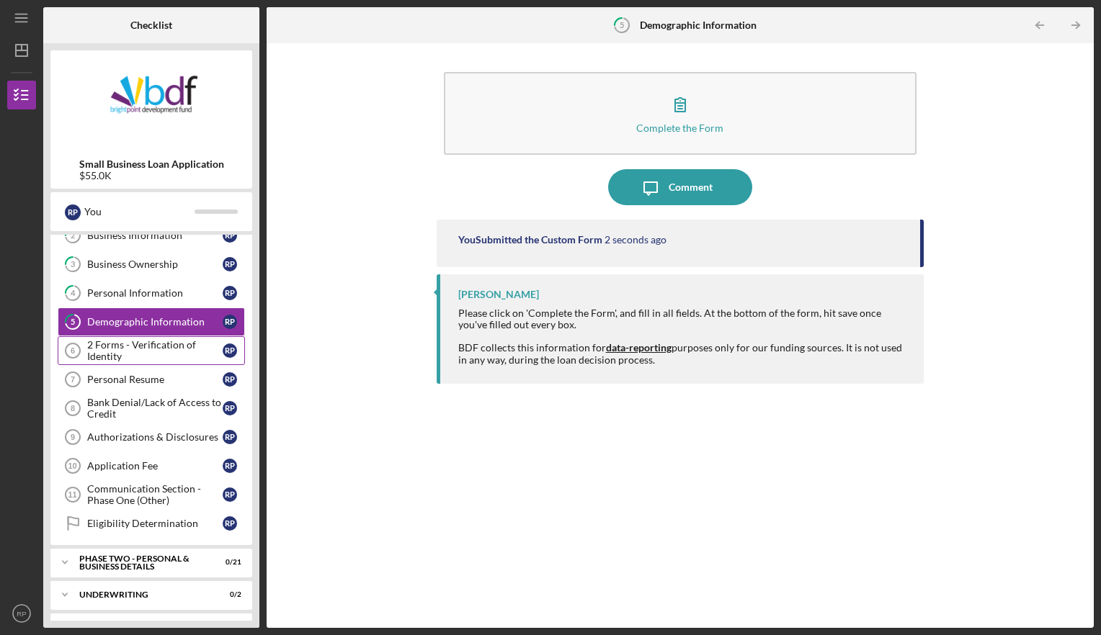
click at [109, 351] on div "2 Forms - Verification of Identity" at bounding box center [154, 350] width 135 height 23
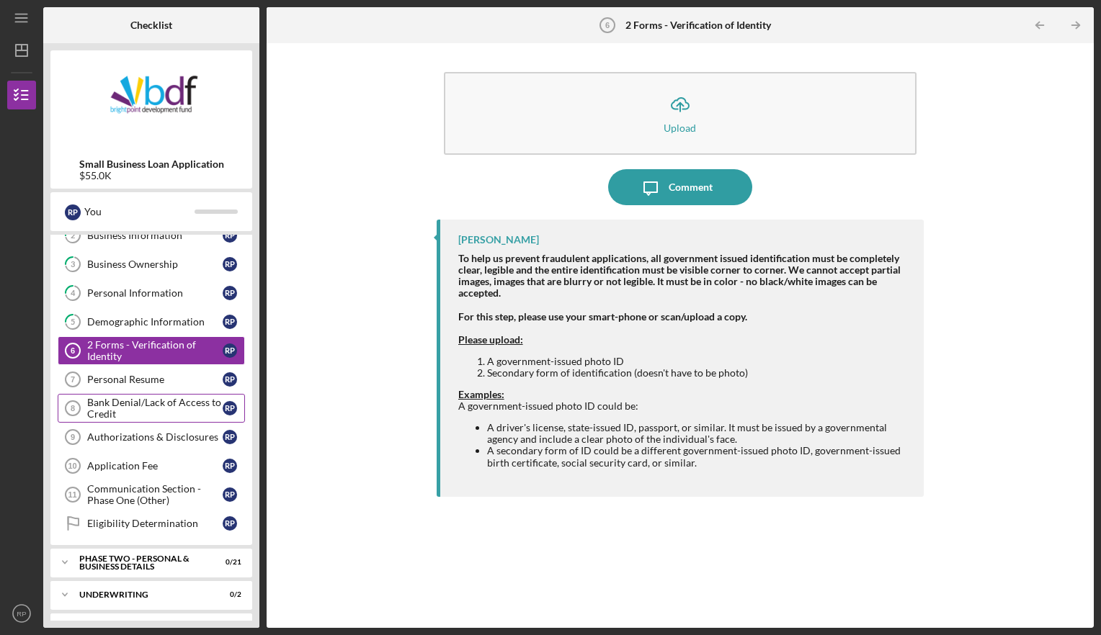
click at [153, 410] on div "Bank Denial/Lack of Access to Credit" at bounding box center [154, 408] width 135 height 23
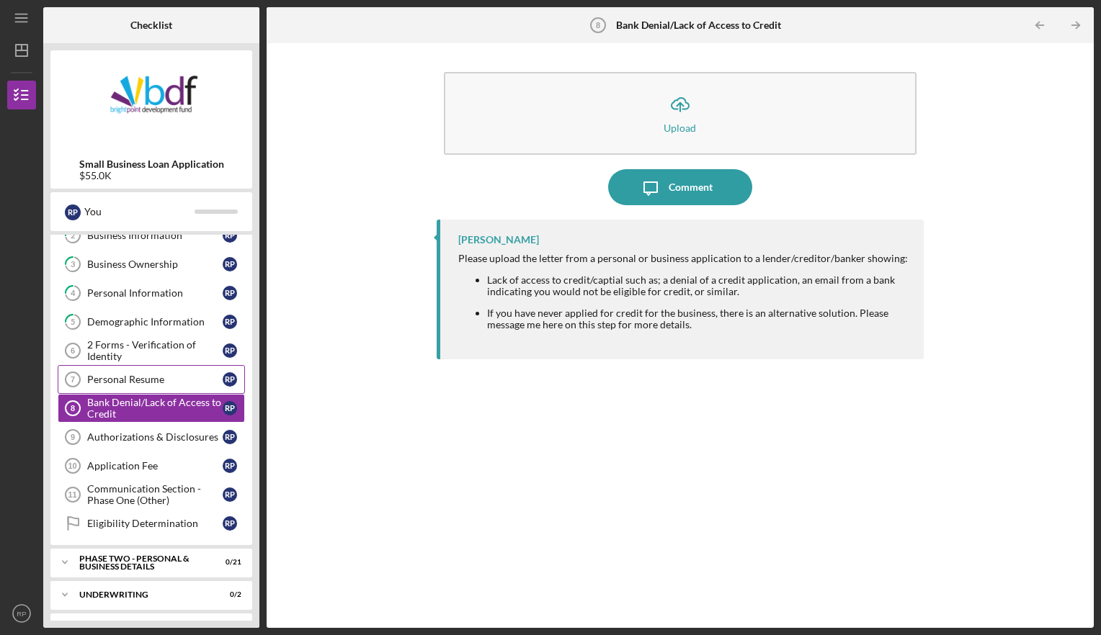
click at [170, 381] on div "Personal Resume" at bounding box center [154, 380] width 135 height 12
